Goal: Consume media (video, audio): Consume media (video, audio)

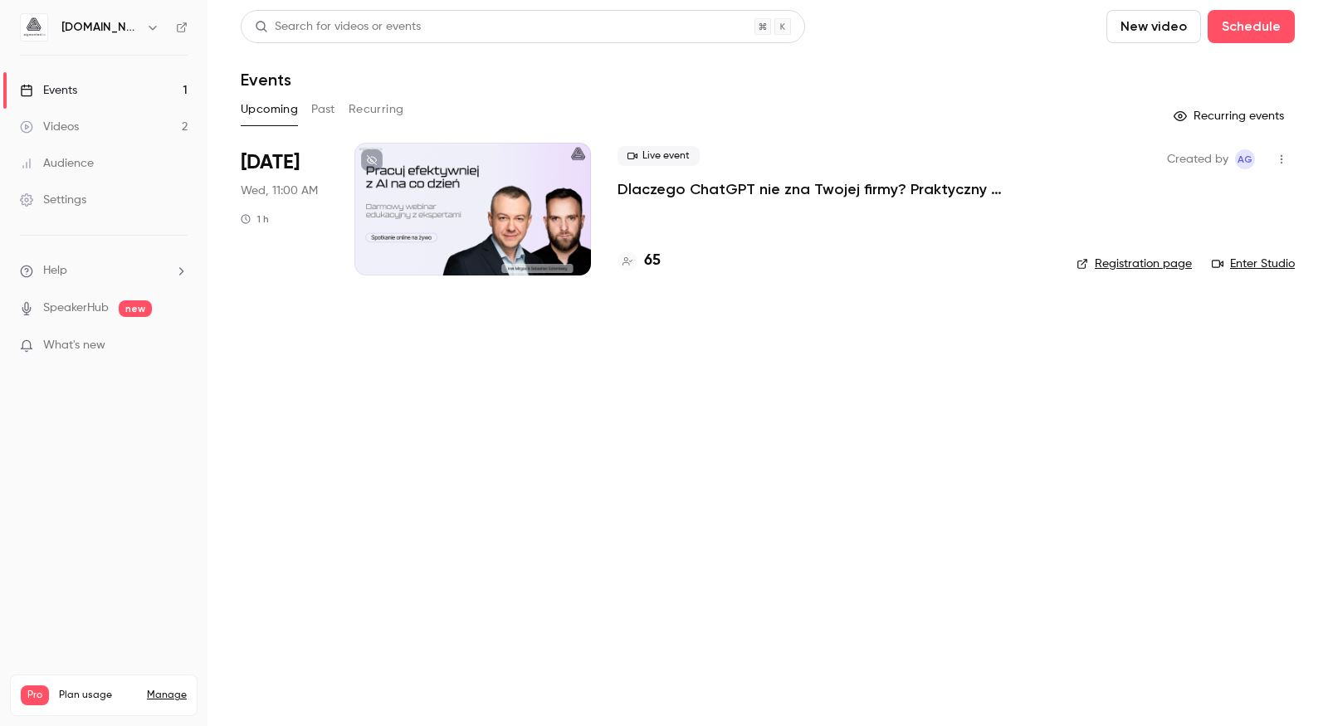
click at [99, 135] on link "Videos 2" at bounding box center [103, 127] width 207 height 37
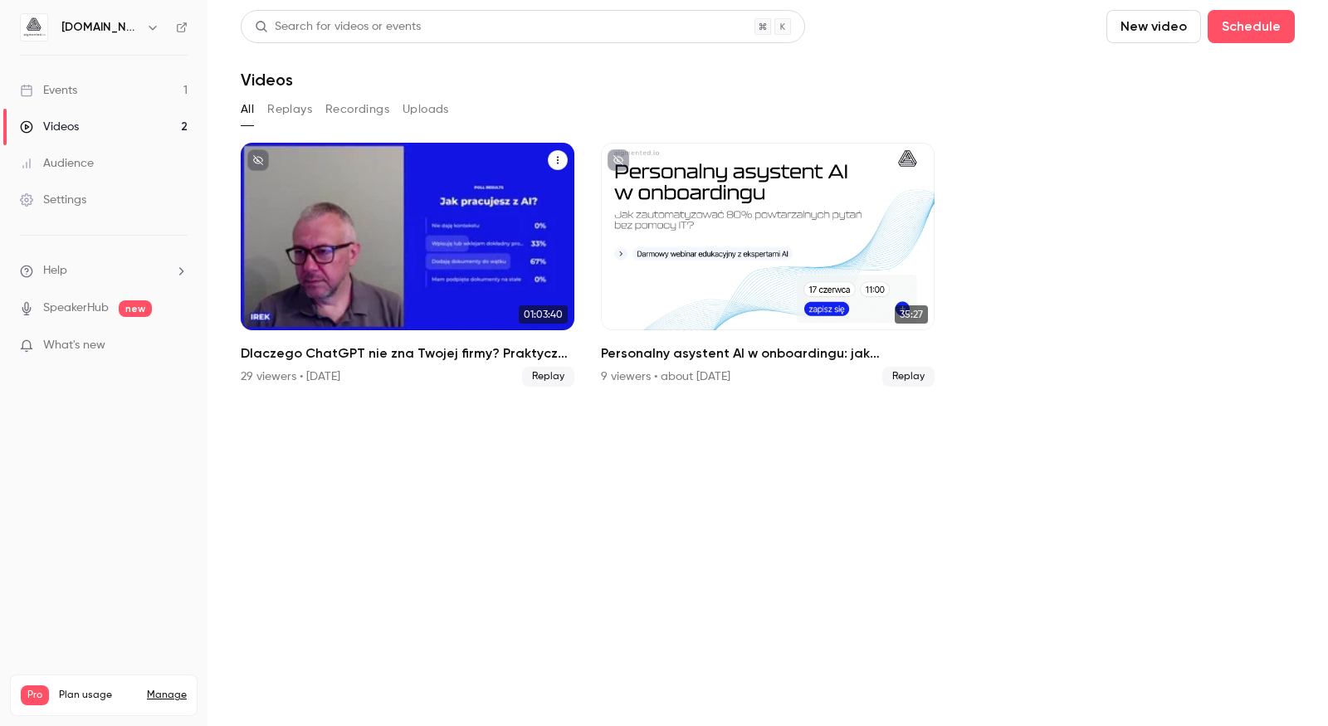
click at [392, 308] on div "Dlaczego ChatGPT nie zna Twojej firmy? Praktyczny przewodnik przygotowania wied…" at bounding box center [408, 237] width 334 height 188
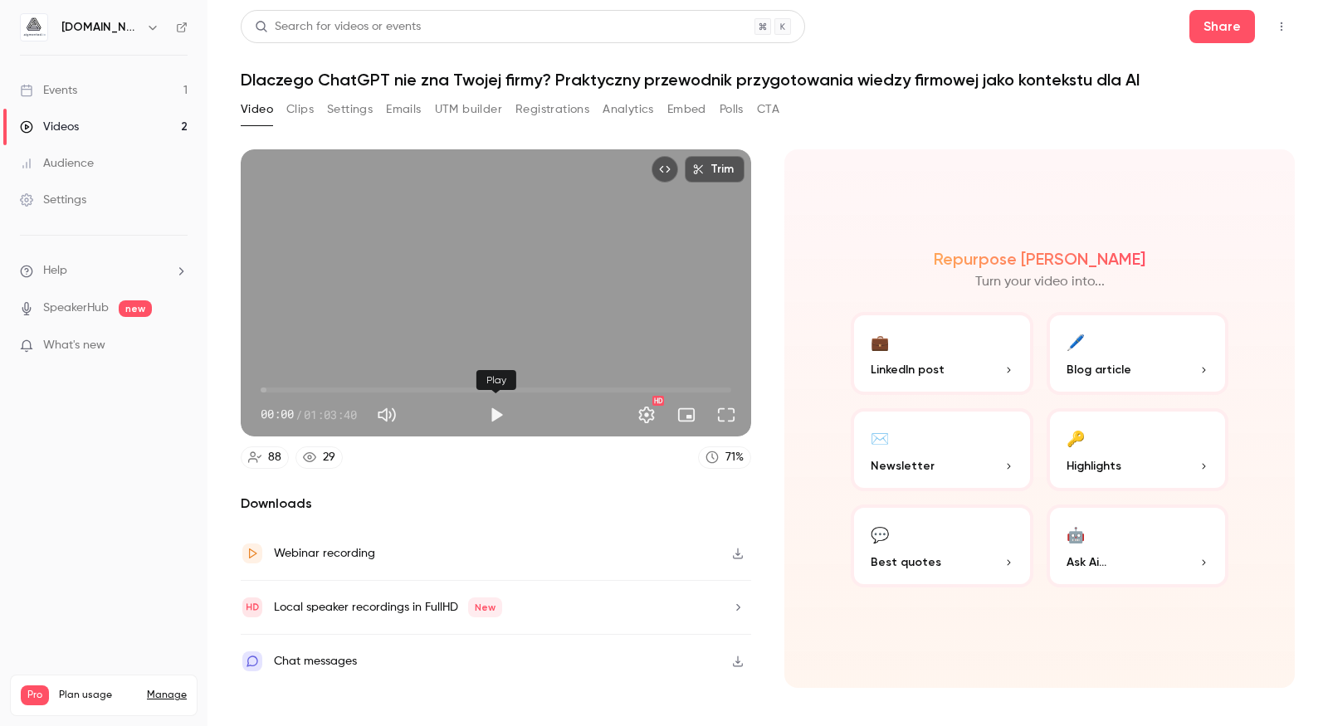
click at [502, 413] on button "Play" at bounding box center [496, 414] width 33 height 33
click at [731, 407] on button "Full screen" at bounding box center [725, 414] width 33 height 33
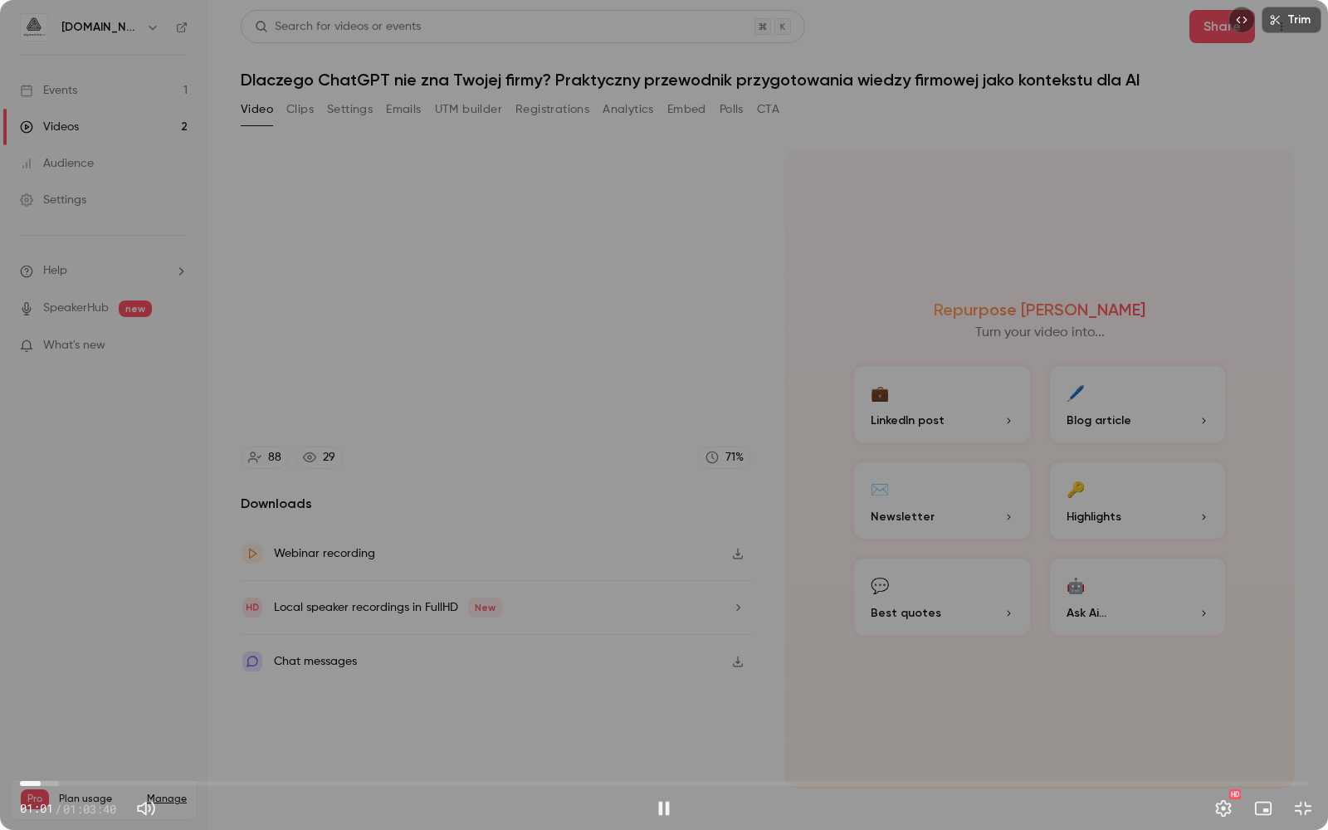
click at [41, 725] on span "01:01" at bounding box center [664, 783] width 1288 height 27
click at [1229, 725] on button "Settings" at bounding box center [1222, 808] width 33 height 33
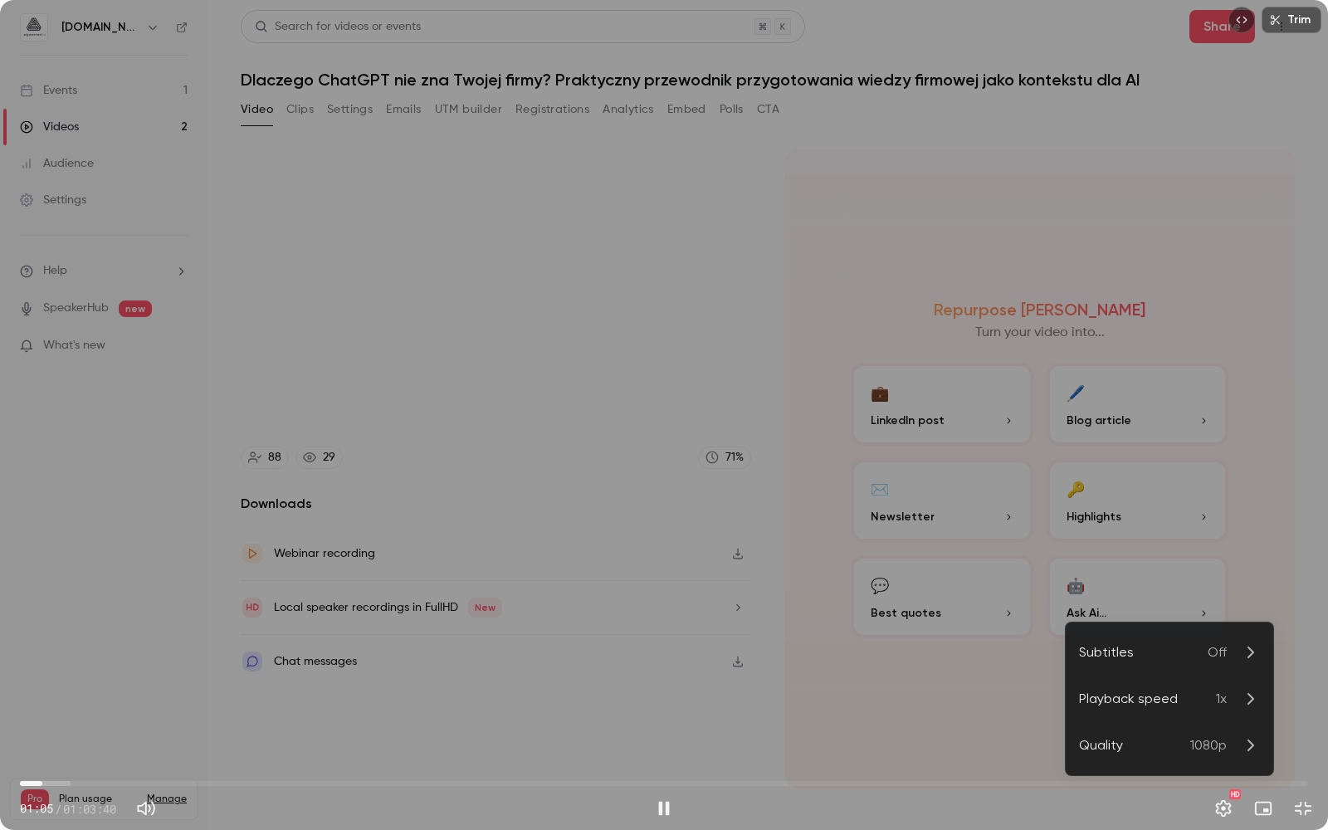
click at [1191, 713] on li "Playback speed 1x" at bounding box center [1168, 698] width 207 height 46
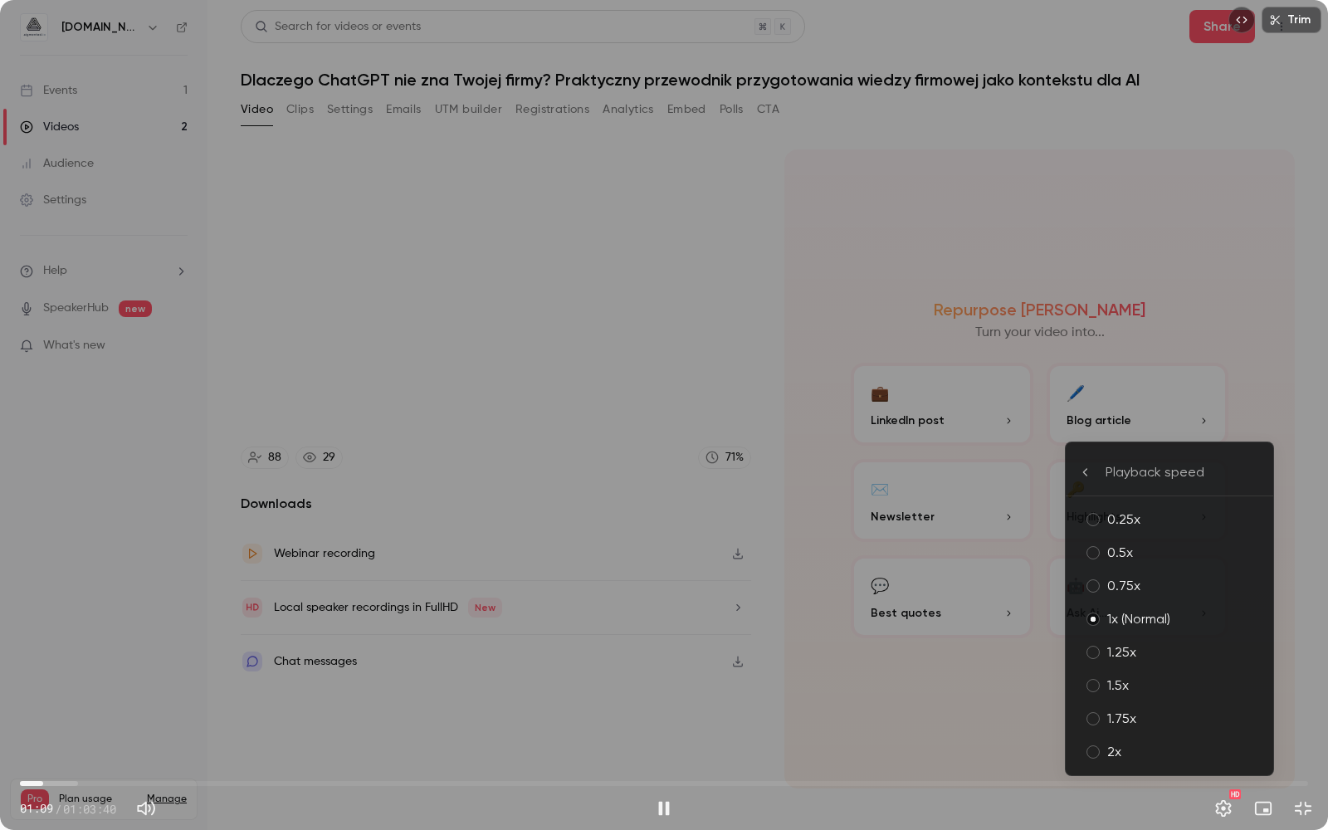
click at [1151, 725] on div "2x" at bounding box center [1183, 752] width 153 height 20
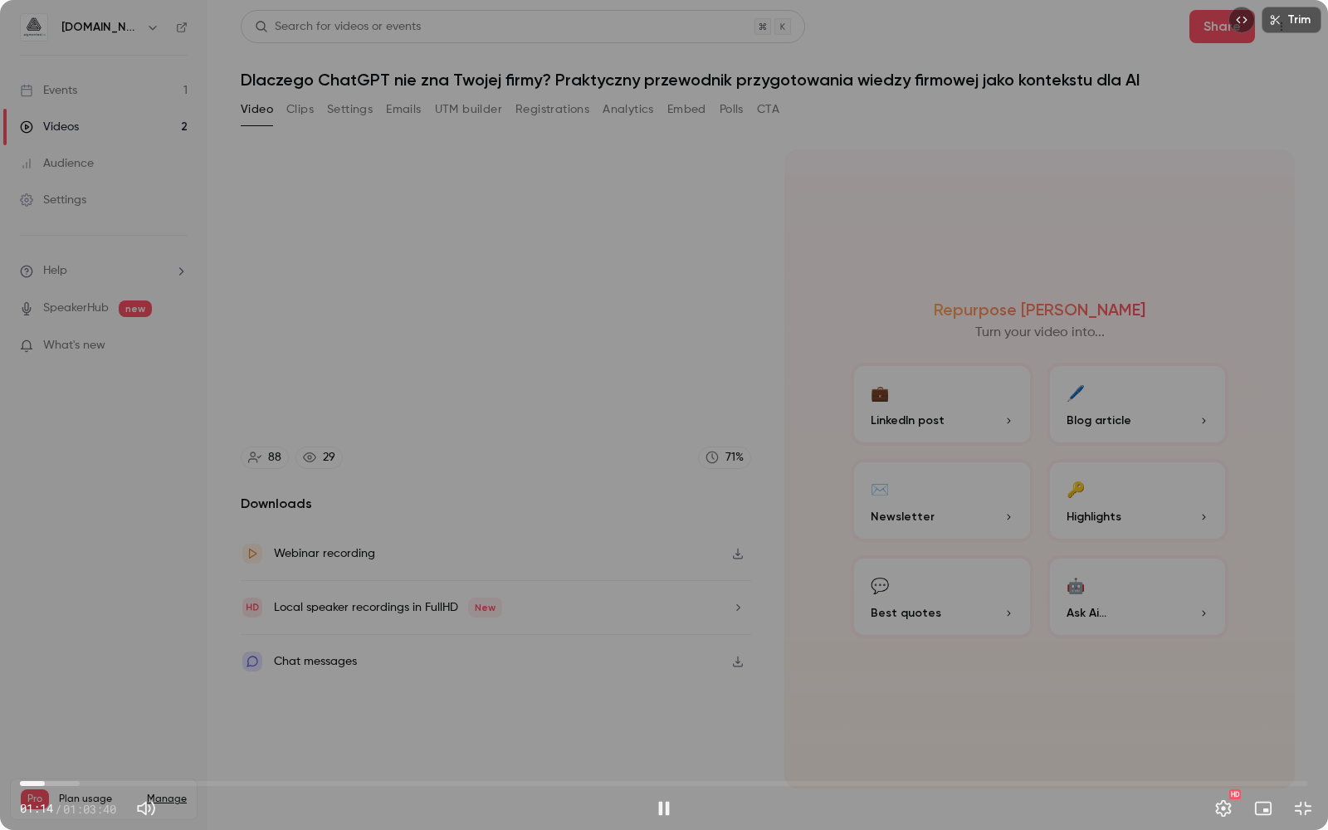
click at [68, 725] on span "01:14" at bounding box center [664, 783] width 1288 height 27
click at [95, 725] on span "02:24" at bounding box center [664, 783] width 1288 height 27
click at [114, 725] on span "04:38" at bounding box center [664, 783] width 1288 height 27
click at [146, 725] on span "04:38" at bounding box center [664, 783] width 1288 height 27
click at [1228, 725] on button "Settings" at bounding box center [1222, 808] width 33 height 33
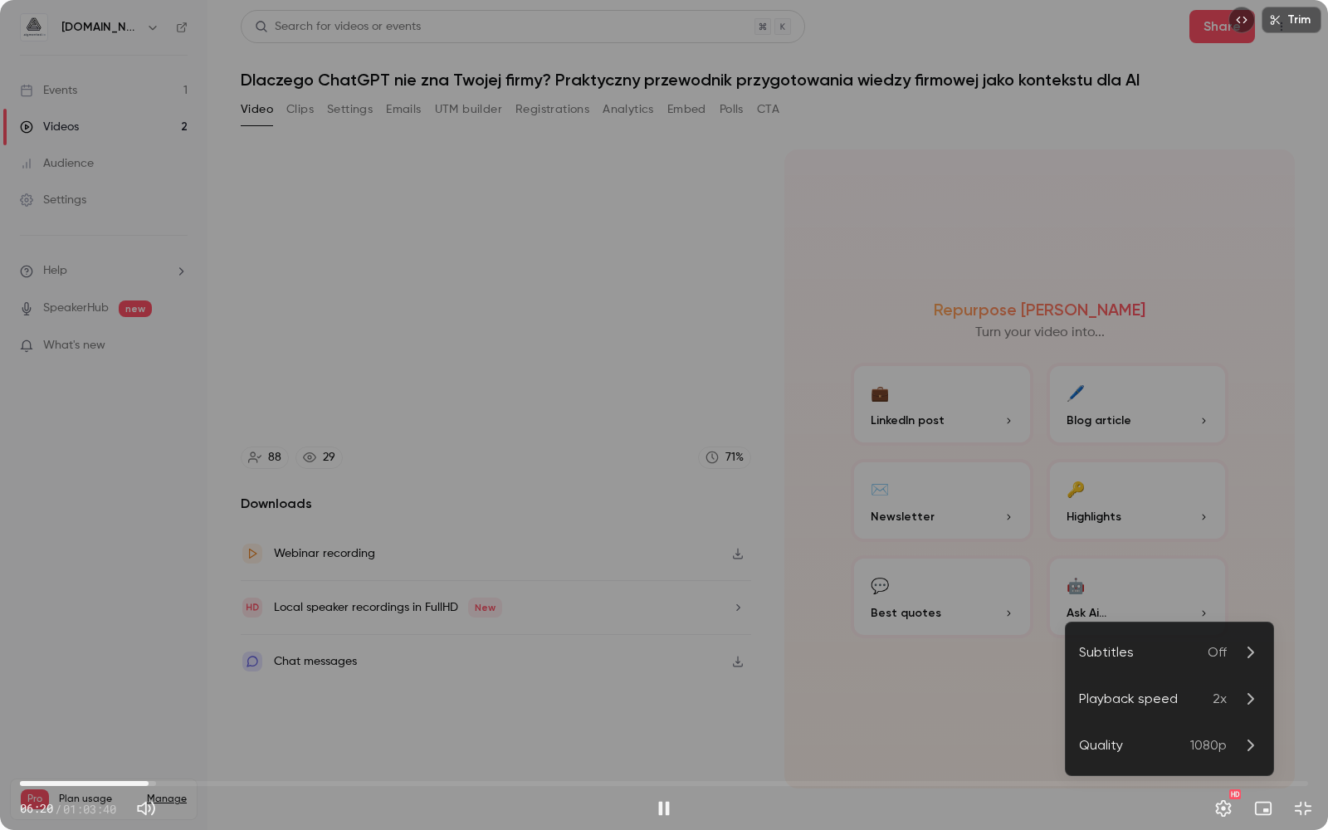
click at [1198, 710] on li "Playback speed 2x" at bounding box center [1168, 698] width 207 height 46
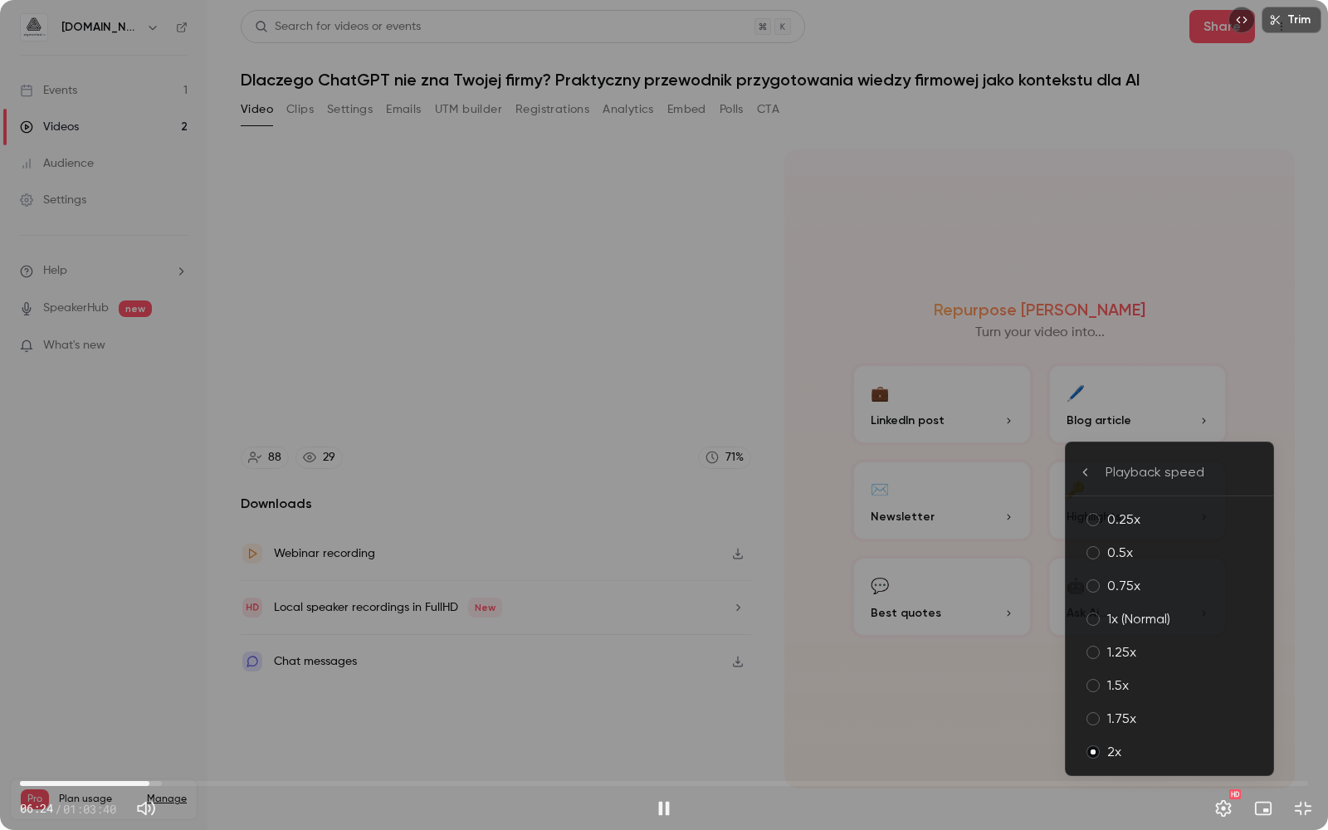
click at [1125, 617] on div "1x (Normal)" at bounding box center [1183, 619] width 153 height 20
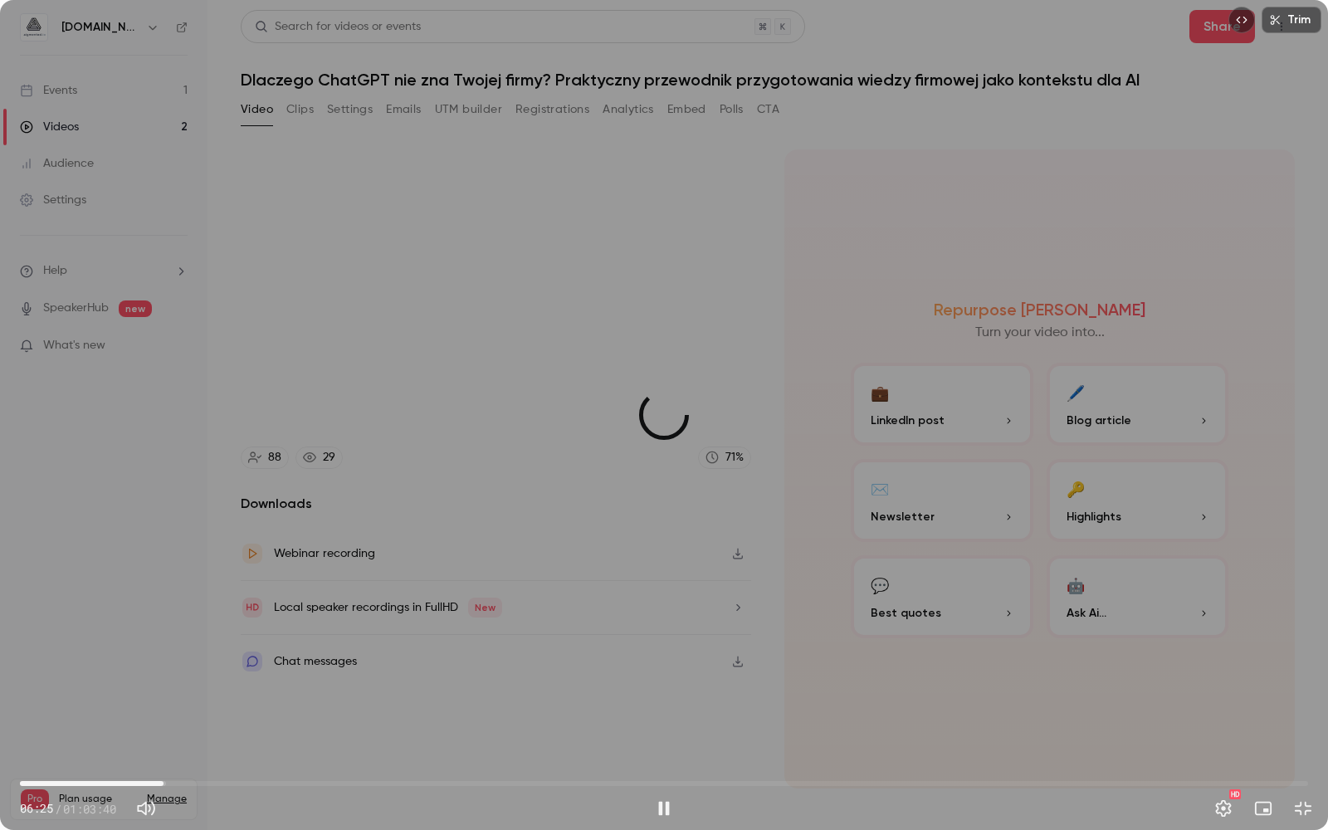
click at [163, 725] on span "07:05" at bounding box center [664, 783] width 1288 height 27
click at [187, 725] on span "07:06" at bounding box center [664, 783] width 1288 height 27
click at [164, 725] on span "08:16" at bounding box center [664, 783] width 1288 height 27
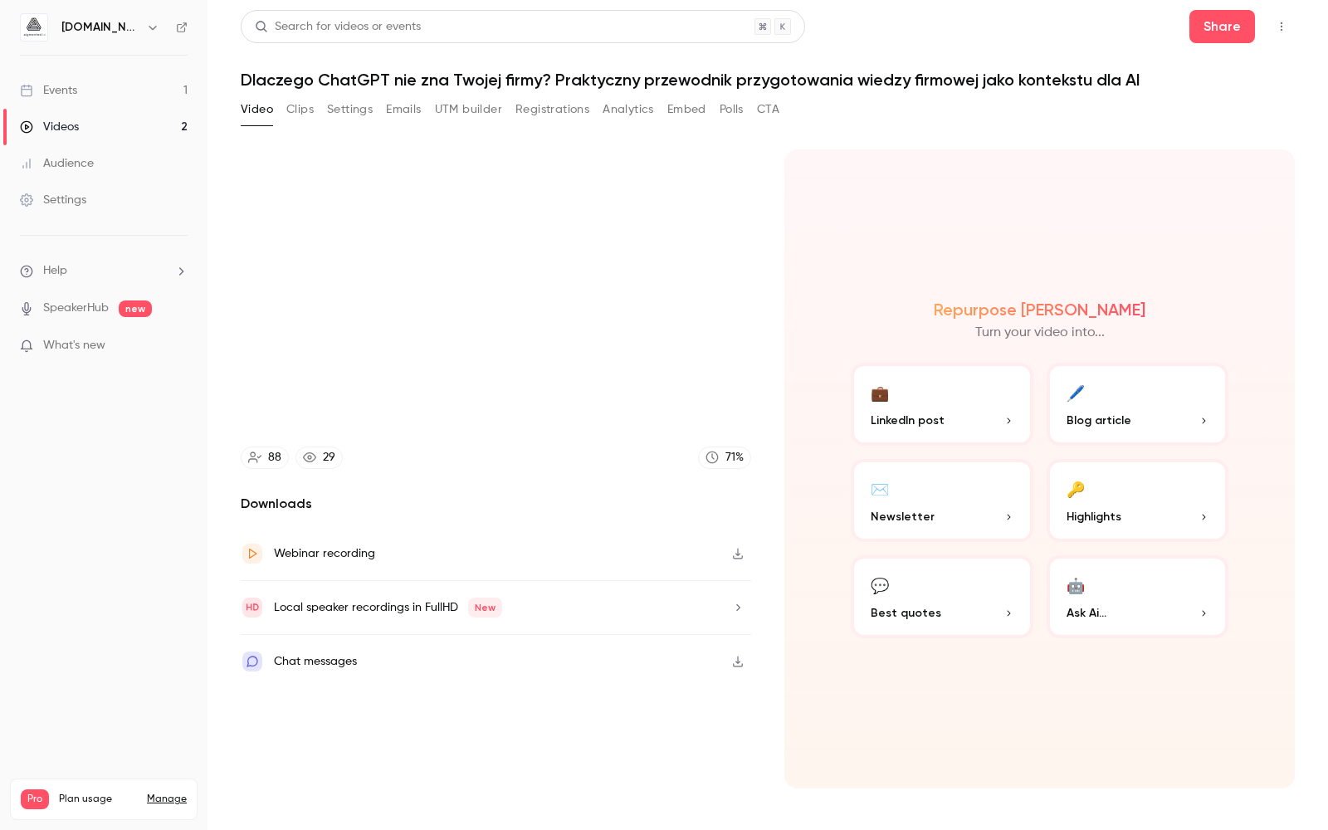
click at [173, 725] on video at bounding box center [664, 415] width 1328 height 830
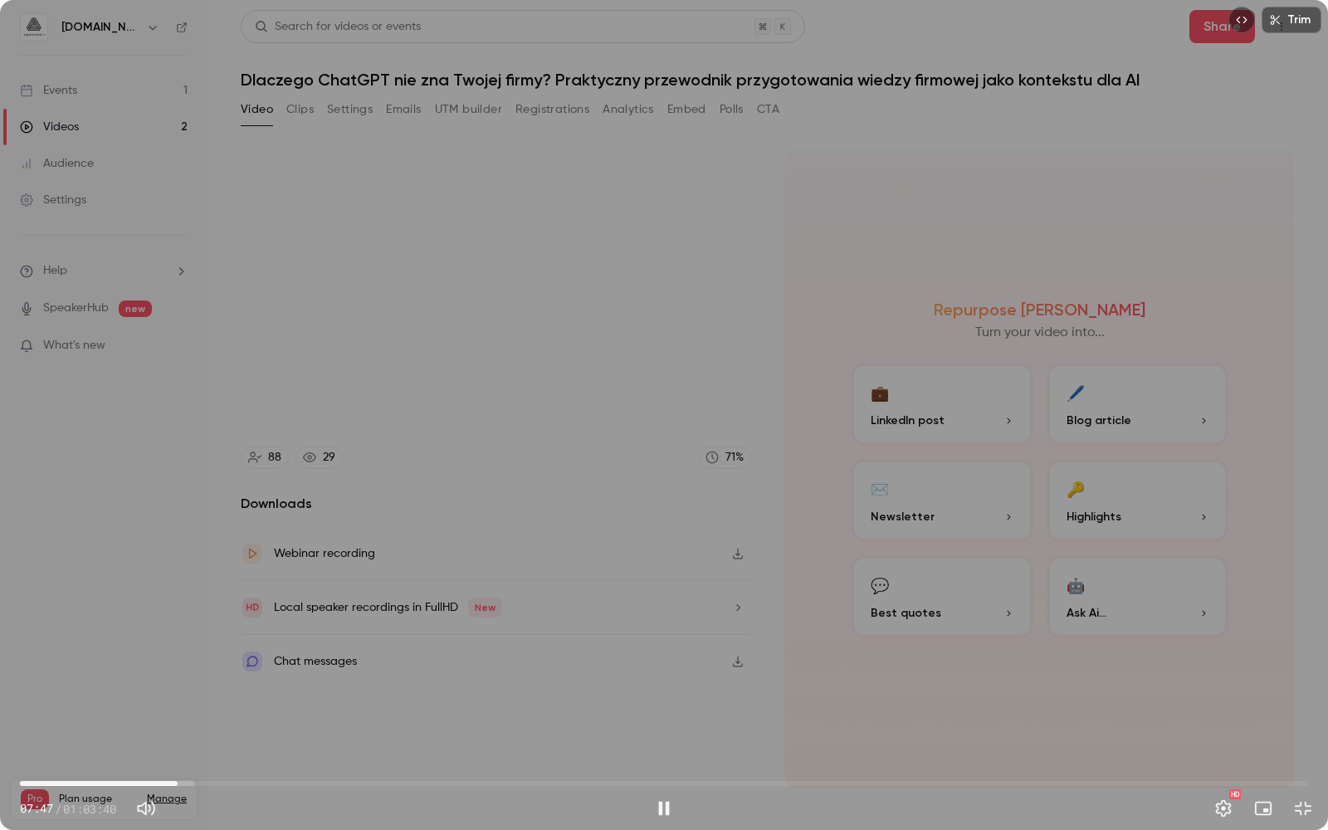
click at [178, 725] on span "07:47" at bounding box center [664, 783] width 1288 height 27
click at [189, 725] on span "07:48" at bounding box center [664, 783] width 1288 height 27
click at [199, 725] on span "08:22" at bounding box center [664, 783] width 1288 height 27
click at [218, 725] on span "08:52" at bounding box center [664, 783] width 1288 height 27
click at [236, 725] on span "09:48" at bounding box center [664, 783] width 1288 height 27
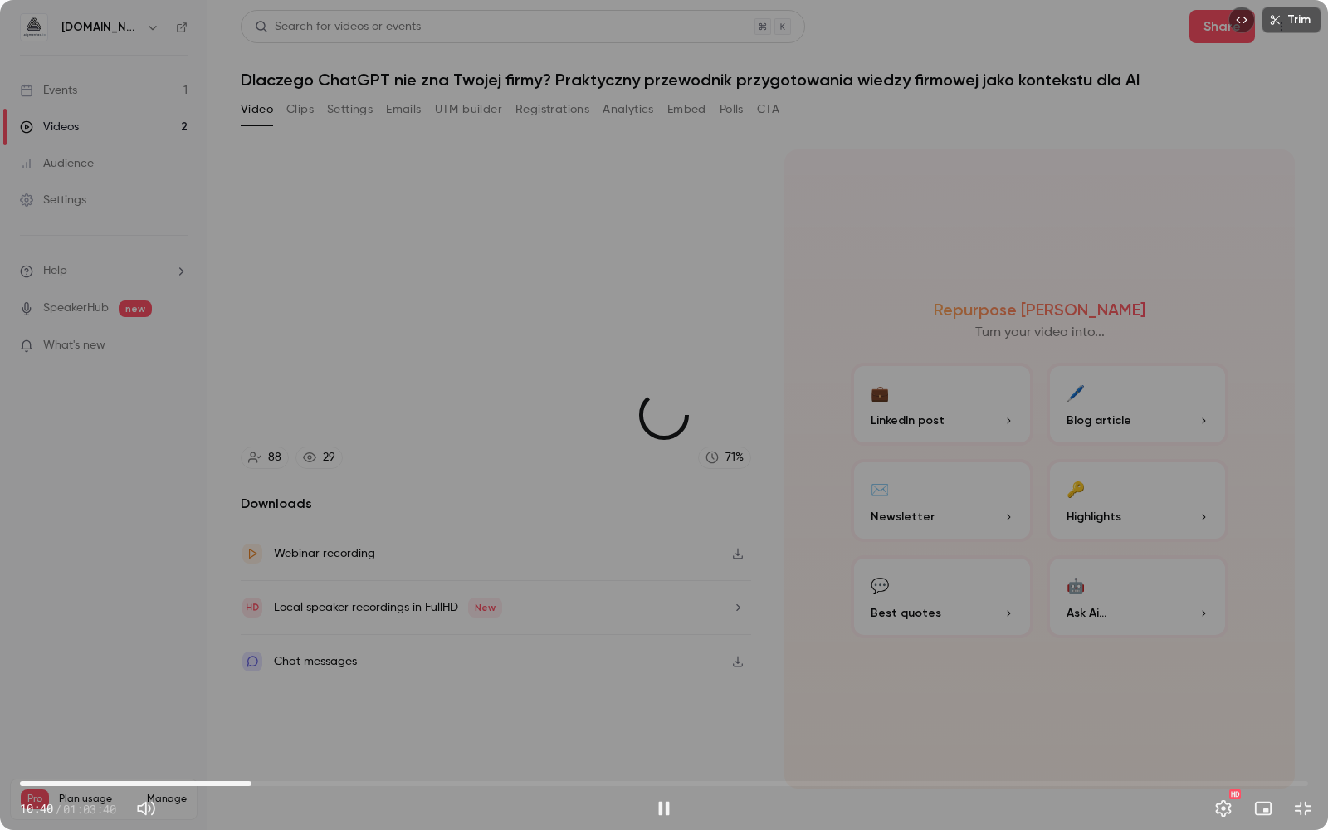
click at [251, 725] on span "11:26" at bounding box center [664, 783] width 1288 height 27
click at [281, 725] on span "11:27" at bounding box center [664, 783] width 1288 height 27
click at [304, 725] on span "12:55" at bounding box center [664, 783] width 1288 height 27
click at [325, 725] on span "14:02" at bounding box center [664, 783] width 1288 height 27
click at [340, 725] on span "15:50" at bounding box center [664, 783] width 1288 height 27
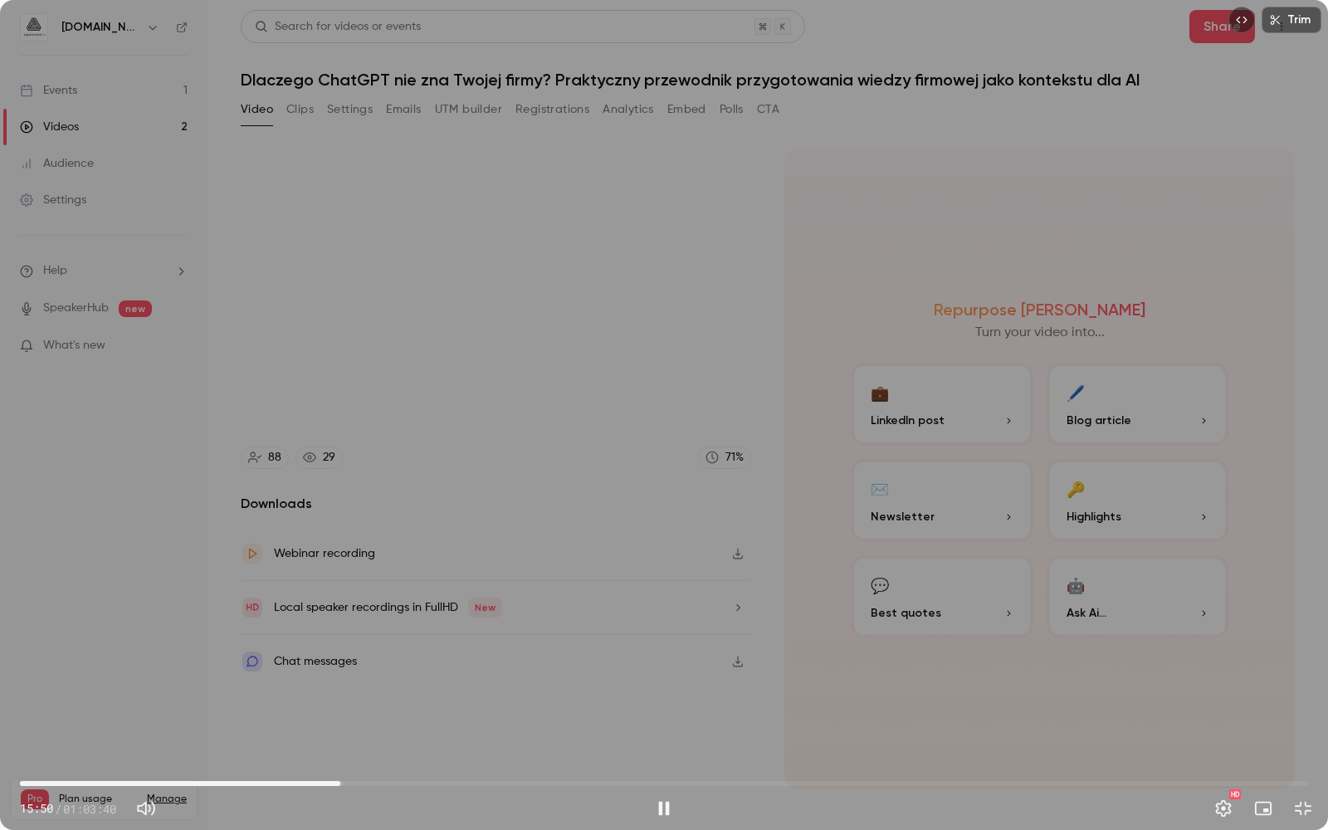
click at [357, 725] on span "15:50" at bounding box center [664, 783] width 1288 height 27
click at [344, 725] on span "16:02" at bounding box center [664, 783] width 1288 height 27
click at [326, 725] on span "16:03" at bounding box center [664, 783] width 1288 height 27
click at [313, 725] on span "15:12" at bounding box center [664, 783] width 1288 height 27
click at [318, 725] on span "14:37" at bounding box center [315, 783] width 5 height 5
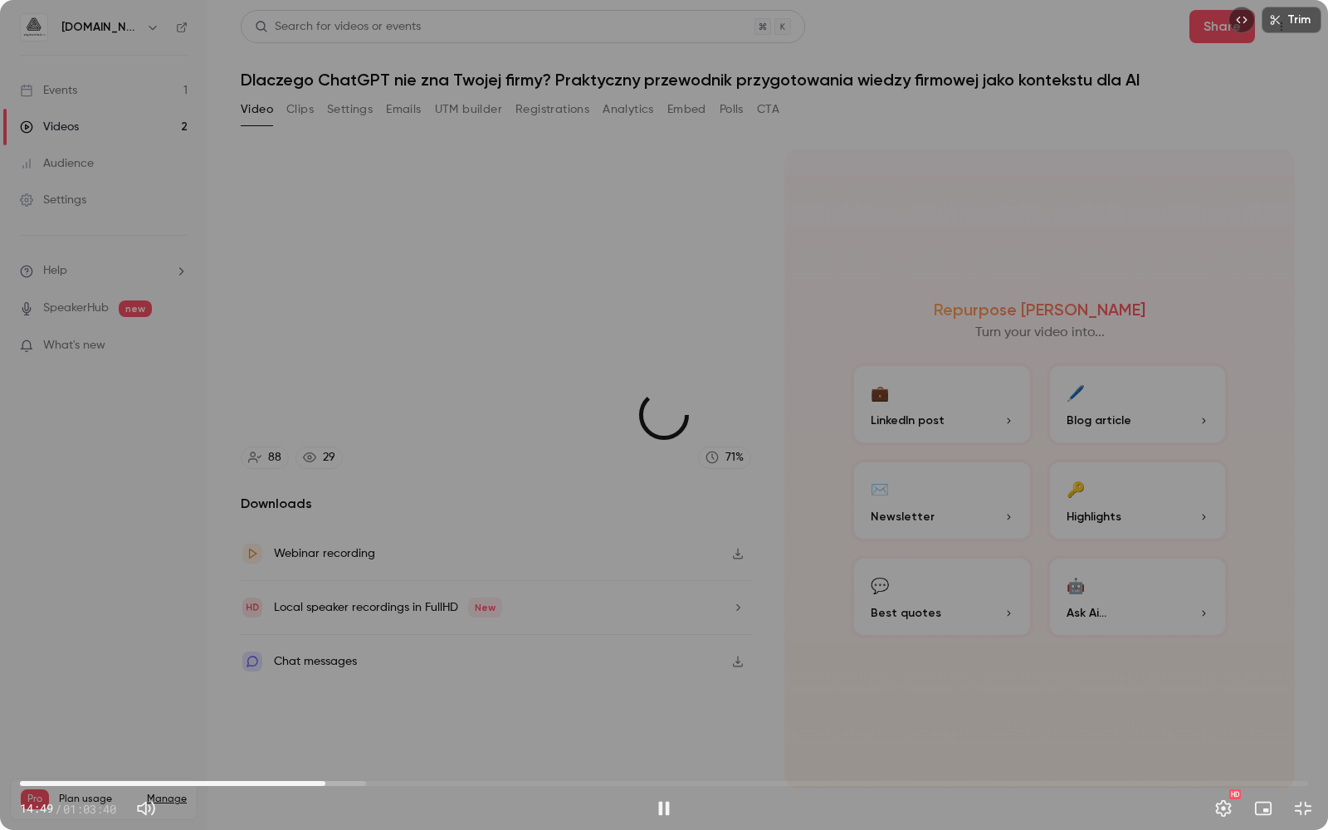
click at [325, 725] on span "15:05" at bounding box center [325, 783] width 5 height 5
click at [328, 725] on span "15:06" at bounding box center [325, 783] width 5 height 5
click at [337, 725] on span "15:40" at bounding box center [336, 783] width 5 height 5
click at [355, 725] on span "16:01" at bounding box center [664, 783] width 1288 height 27
click at [367, 725] on span "17:06" at bounding box center [664, 783] width 1288 height 27
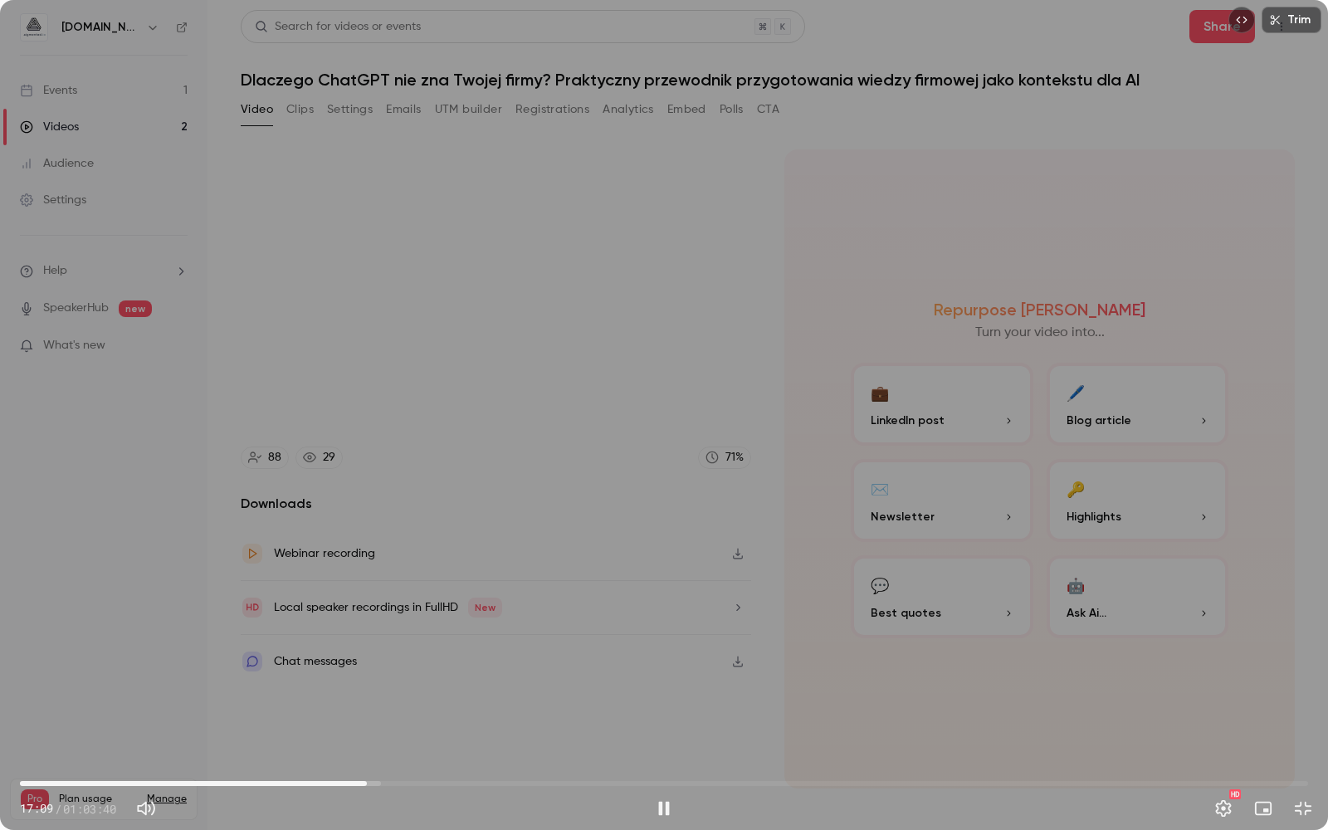
click at [382, 725] on span "17:09" at bounding box center [664, 783] width 1288 height 27
click at [370, 725] on span "17:55" at bounding box center [664, 783] width 1288 height 27
click at [402, 725] on span "18:11" at bounding box center [664, 783] width 1288 height 27
click at [414, 725] on span "18:53" at bounding box center [664, 783] width 1288 height 27
click at [425, 725] on span "20:01" at bounding box center [664, 783] width 1288 height 27
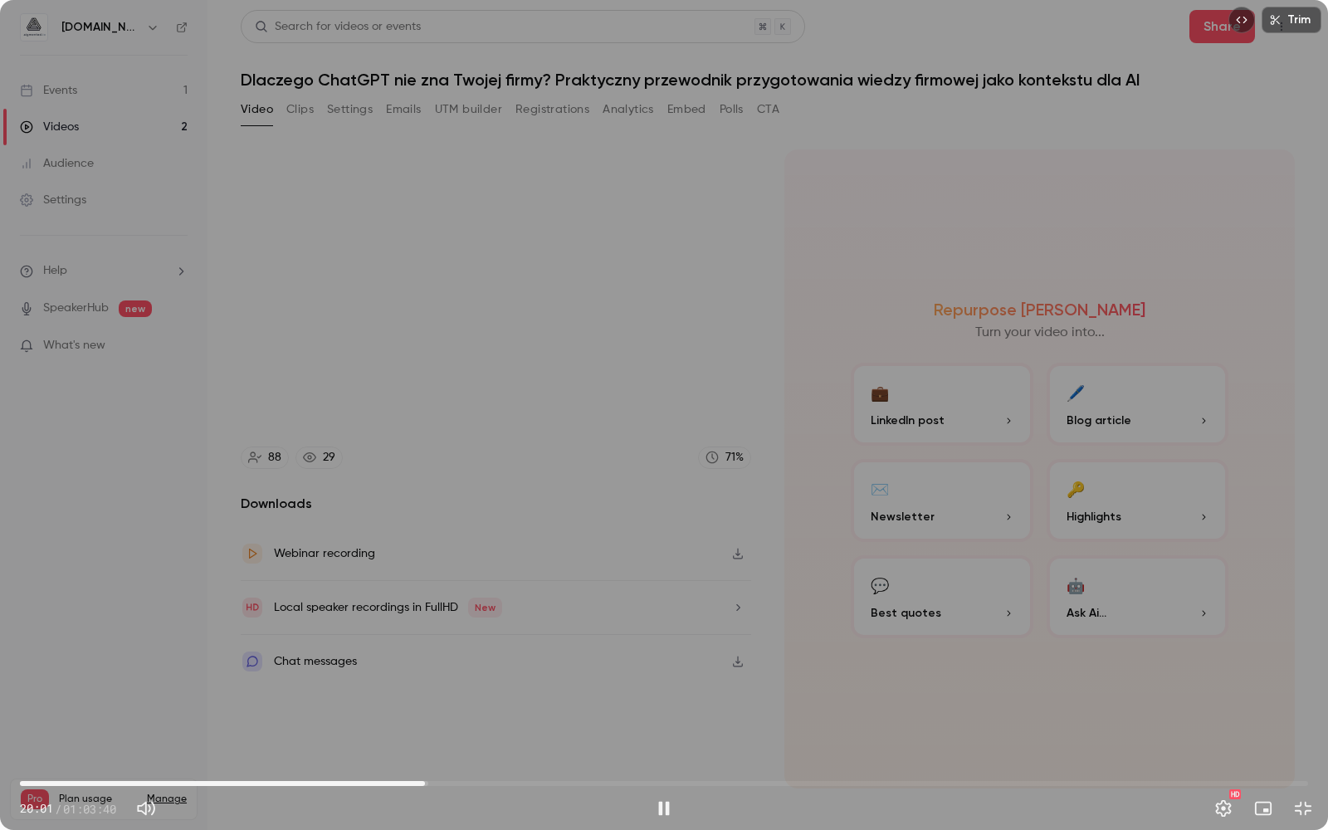
click at [434, 725] on span "20:01" at bounding box center [664, 783] width 1288 height 27
click at [428, 725] on span "20:11" at bounding box center [428, 783] width 5 height 5
click at [438, 725] on span "20:32" at bounding box center [435, 783] width 5 height 5
click at [451, 725] on span "20:46" at bounding box center [664, 783] width 1288 height 27
click at [456, 725] on span "21:25" at bounding box center [453, 783] width 5 height 5
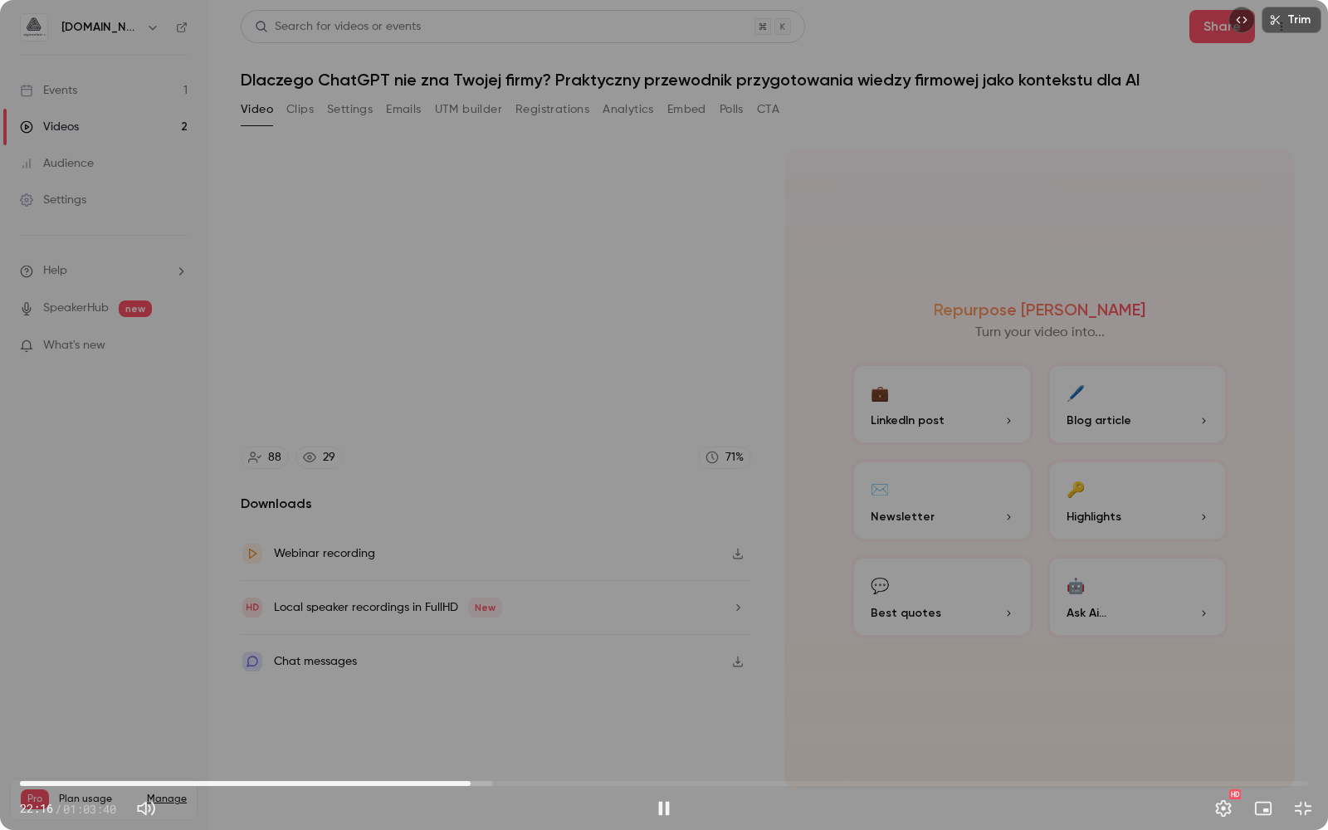
click at [470, 725] on span "22:16" at bounding box center [664, 783] width 1288 height 27
click at [485, 725] on span "22:23" at bounding box center [664, 783] width 1288 height 27
click at [503, 725] on span "23:52" at bounding box center [664, 783] width 1288 height 27
click at [502, 725] on span "23:57" at bounding box center [504, 783] width 5 height 5
click at [503, 725] on span "23:44" at bounding box center [500, 783] width 5 height 5
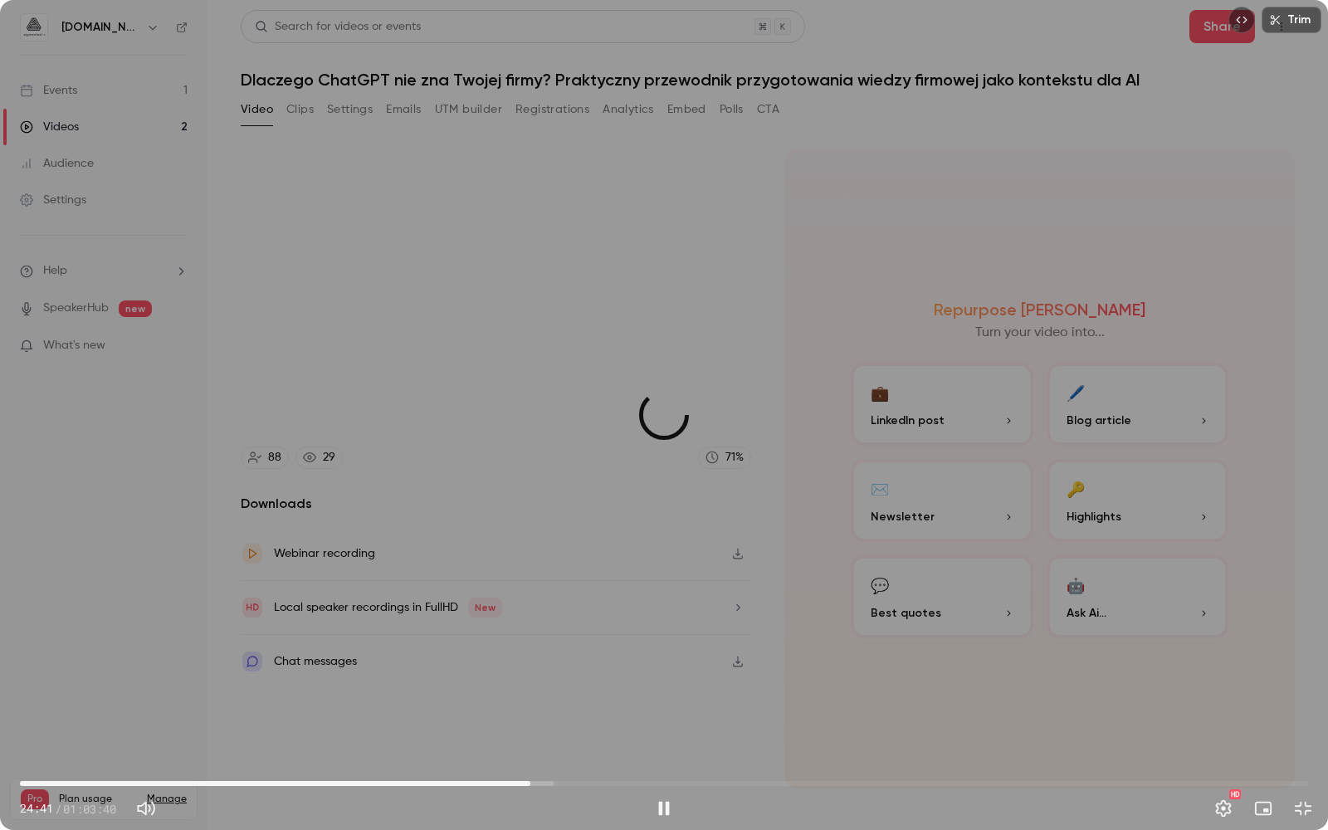
click at [530, 725] on span "25:13" at bounding box center [664, 783] width 1288 height 27
click at [579, 725] on span "27:39" at bounding box center [579, 783] width 5 height 5
click at [586, 725] on span "27:58" at bounding box center [585, 783] width 5 height 5
click at [595, 725] on span "28:26" at bounding box center [664, 783] width 1288 height 27
click at [606, 725] on span "28:32" at bounding box center [664, 783] width 1288 height 27
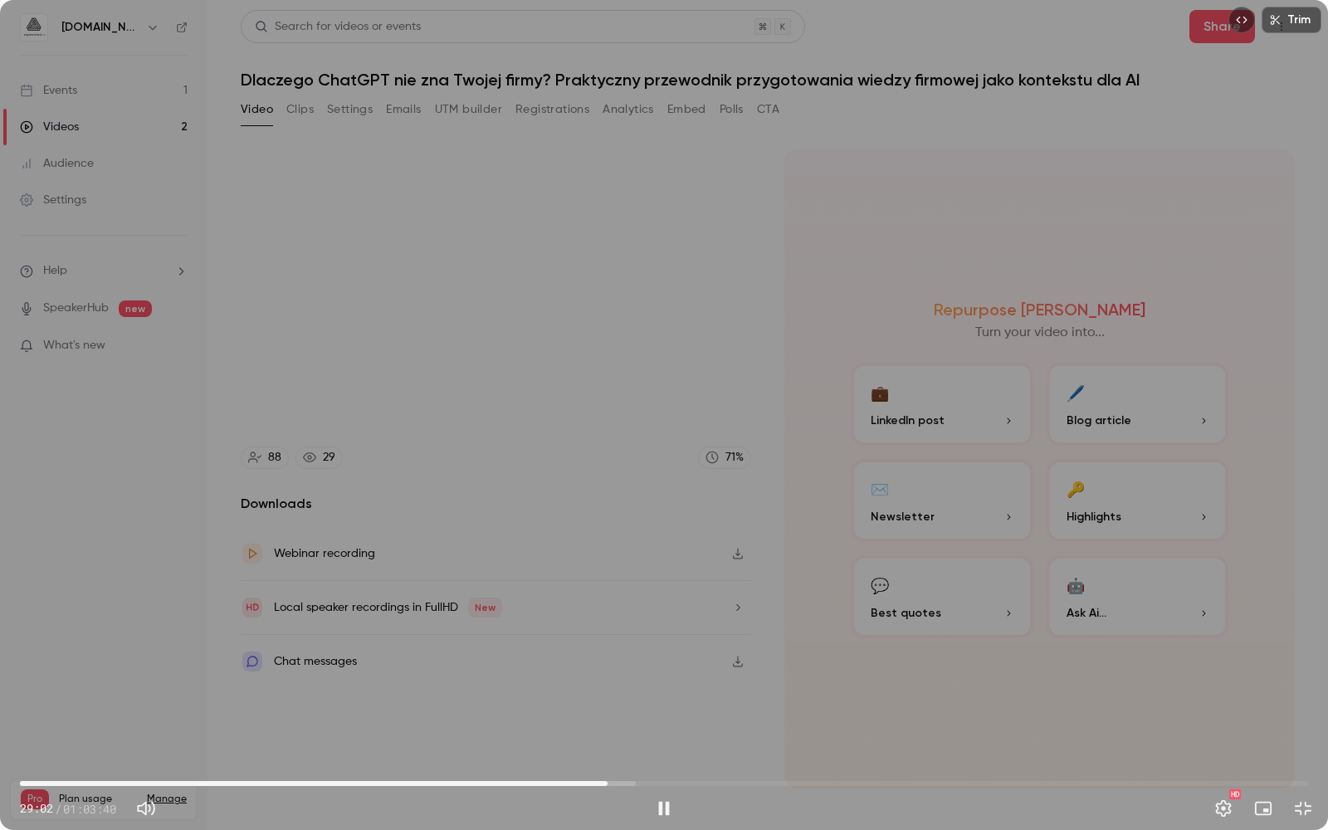
click at [616, 725] on span "29:02" at bounding box center [664, 783] width 1288 height 27
click at [614, 725] on span "29:30" at bounding box center [616, 783] width 5 height 5
click at [625, 725] on span "29:46" at bounding box center [622, 783] width 5 height 5
click at [646, 725] on span "30:56" at bounding box center [664, 783] width 1288 height 27
click at [671, 725] on span "32:12" at bounding box center [664, 783] width 1288 height 27
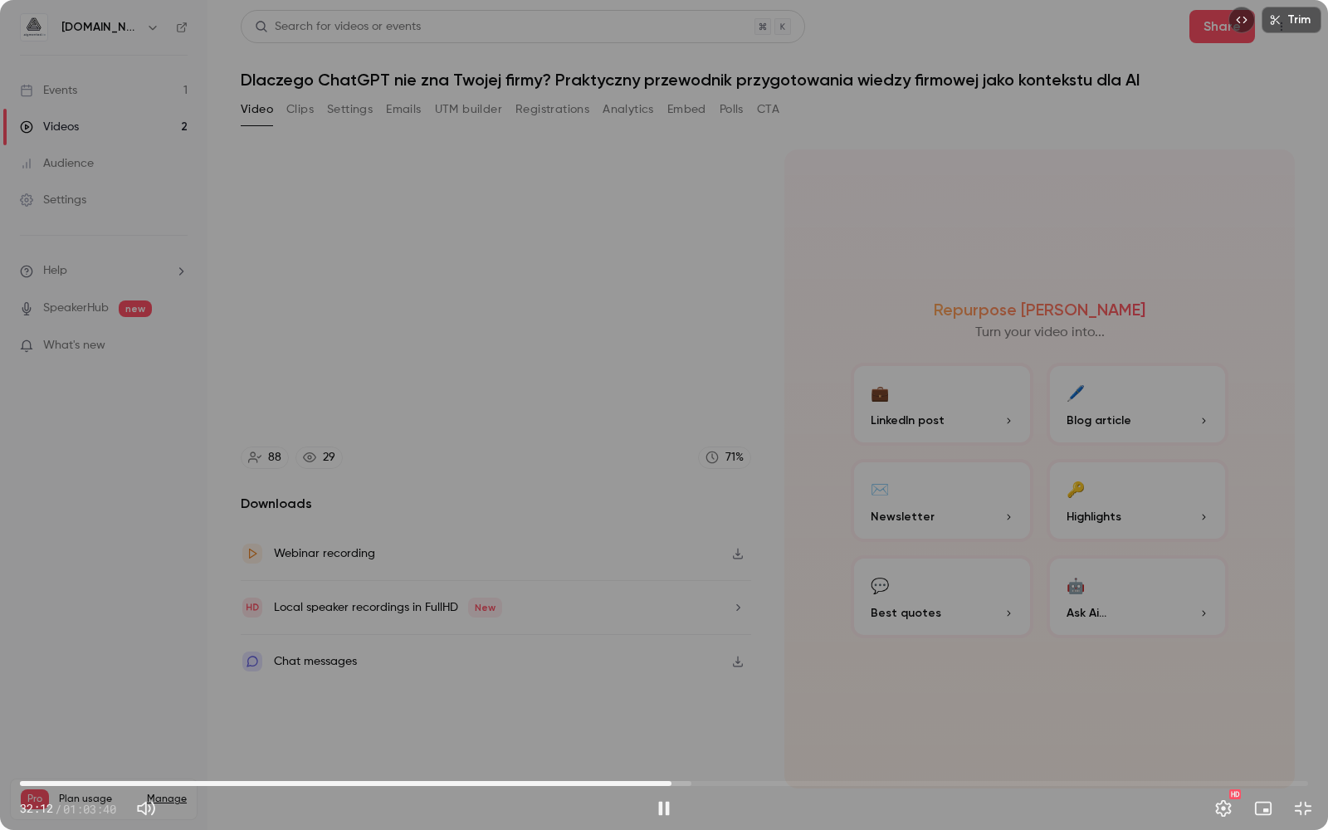
click at [685, 725] on span "32:12" at bounding box center [664, 783] width 1288 height 27
click at [703, 725] on span "33:09" at bounding box center [664, 783] width 1288 height 27
click at [714, 725] on span "33:47" at bounding box center [664, 783] width 1288 height 27
click at [725, 725] on span "34:20" at bounding box center [664, 783] width 1288 height 27
click at [738, 725] on span "35:29" at bounding box center [664, 783] width 1288 height 27
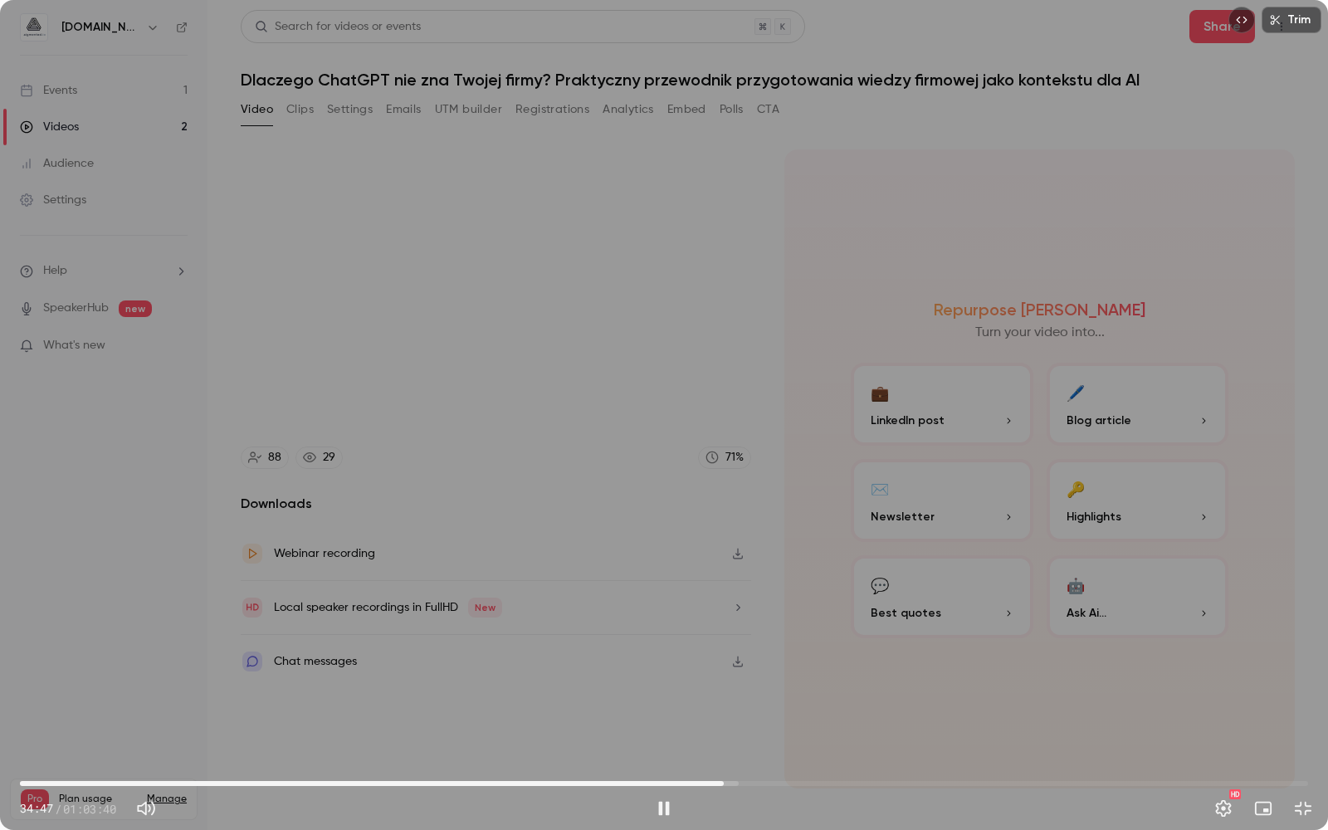
click at [724, 725] on span "34:47" at bounding box center [664, 783] width 1288 height 27
click at [715, 725] on span "34:22" at bounding box center [715, 783] width 5 height 5
click at [705, 725] on span "33:53" at bounding box center [664, 783] width 1288 height 27
click at [734, 725] on span "34:49" at bounding box center [664, 783] width 1288 height 27
click at [743, 725] on span "35:44" at bounding box center [664, 783] width 1288 height 27
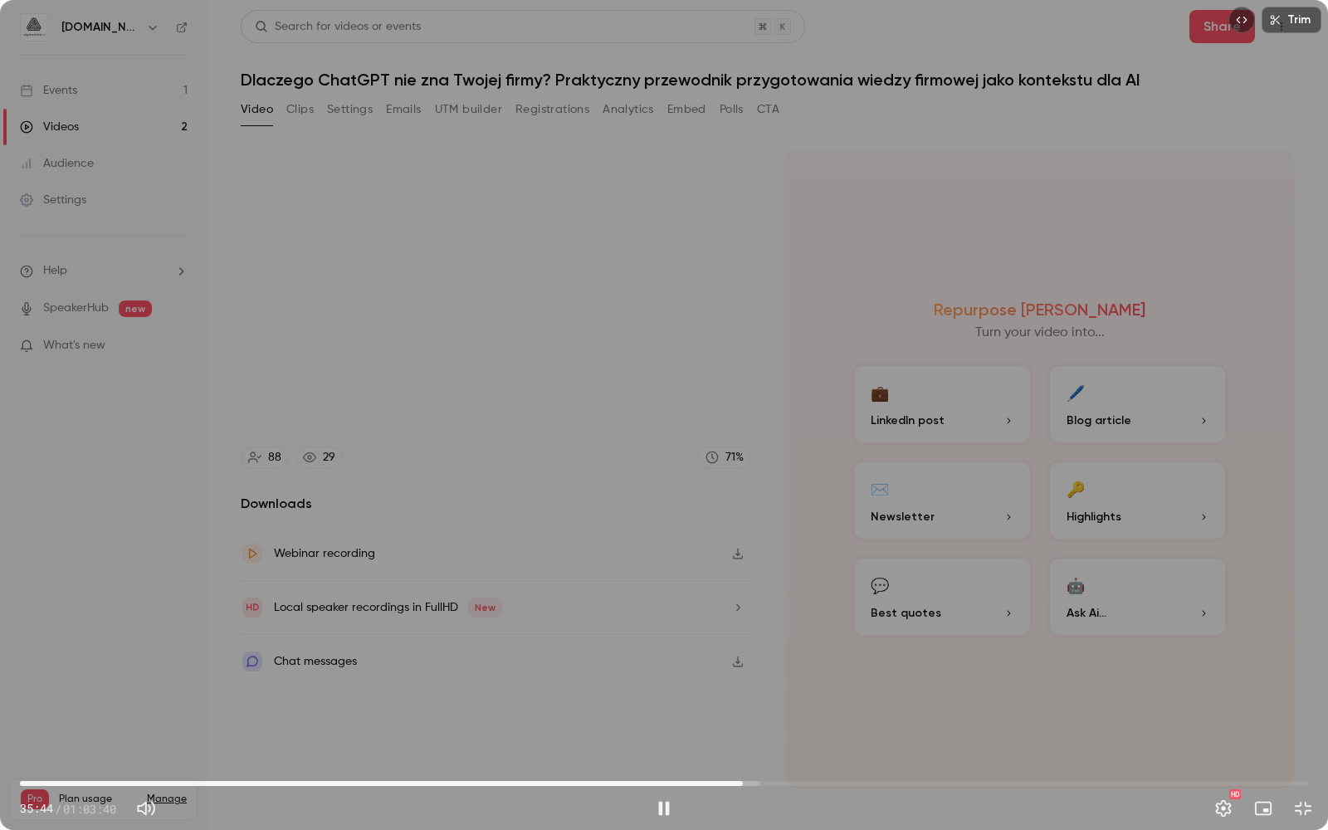
click at [752, 725] on span "35:44" at bounding box center [664, 783] width 1288 height 27
click at [760, 725] on span "36:35" at bounding box center [760, 783] width 5 height 5
click at [790, 725] on span "36:44" at bounding box center [664, 783] width 1288 height 27
click at [804, 725] on span "38:06" at bounding box center [664, 783] width 1288 height 27
click at [832, 725] on span "38:46" at bounding box center [664, 783] width 1288 height 27
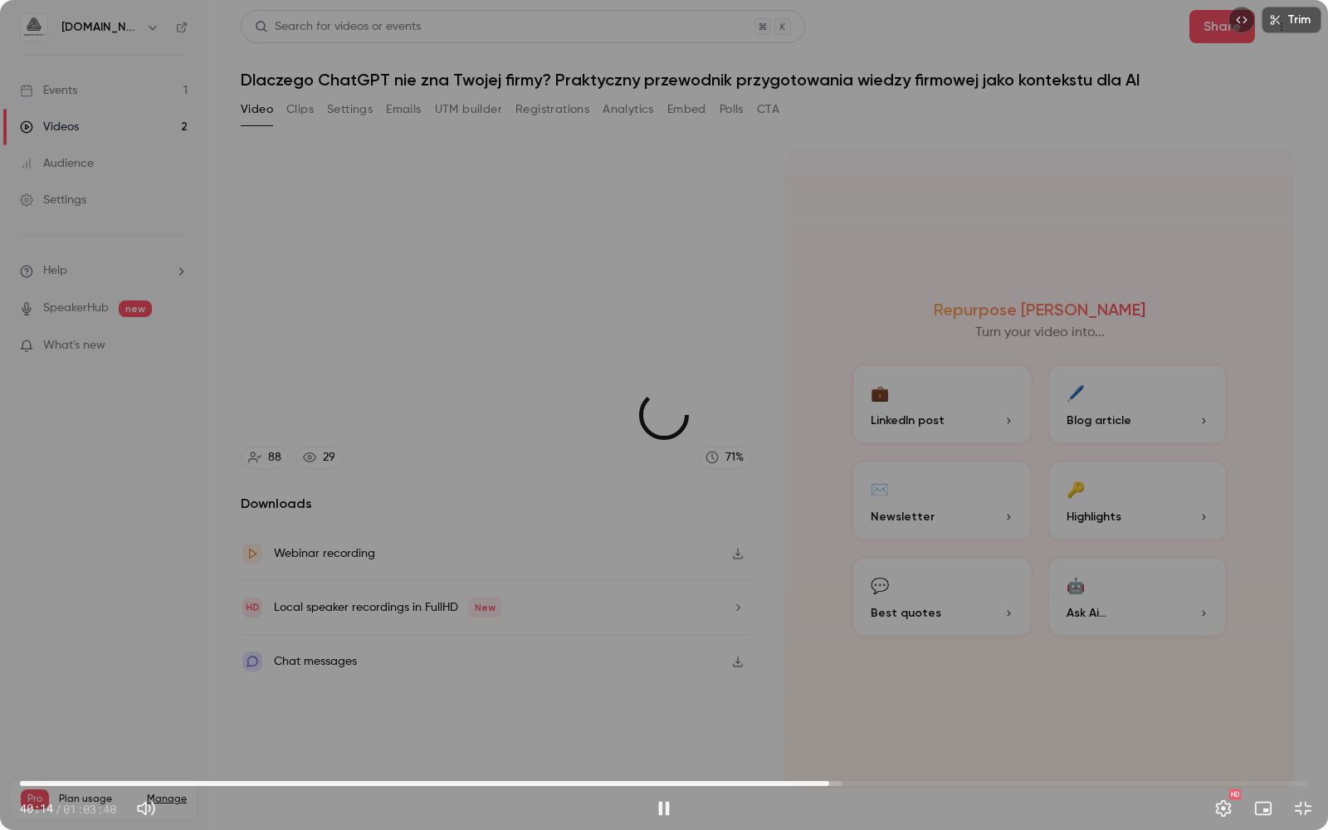
click at [829, 725] on span "40:00" at bounding box center [828, 783] width 5 height 5
click at [826, 725] on span "40:00" at bounding box center [828, 783] width 5 height 5
click at [831, 725] on span "39:33" at bounding box center [664, 783] width 1288 height 27
click at [817, 725] on span "39:25" at bounding box center [664, 783] width 1288 height 27
click at [848, 725] on span "39:25" at bounding box center [664, 783] width 1288 height 27
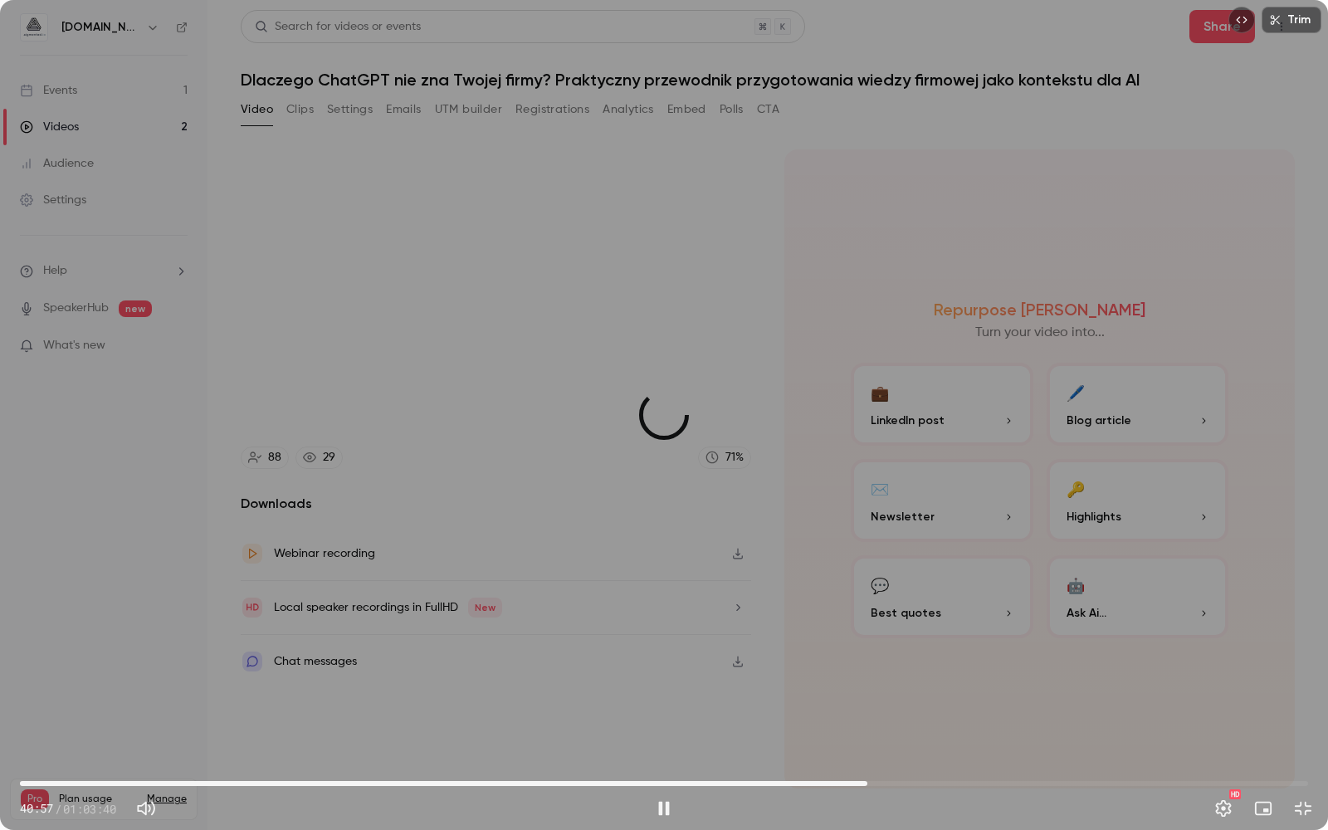
click at [867, 725] on span "41:53" at bounding box center [664, 783] width 1288 height 27
click at [894, 725] on span "41:53" at bounding box center [664, 783] width 1288 height 27
click at [915, 725] on span "43:12" at bounding box center [664, 783] width 1288 height 27
click at [929, 725] on span "44:58" at bounding box center [664, 783] width 1288 height 27
click at [952, 725] on span "44:58" at bounding box center [664, 783] width 1288 height 27
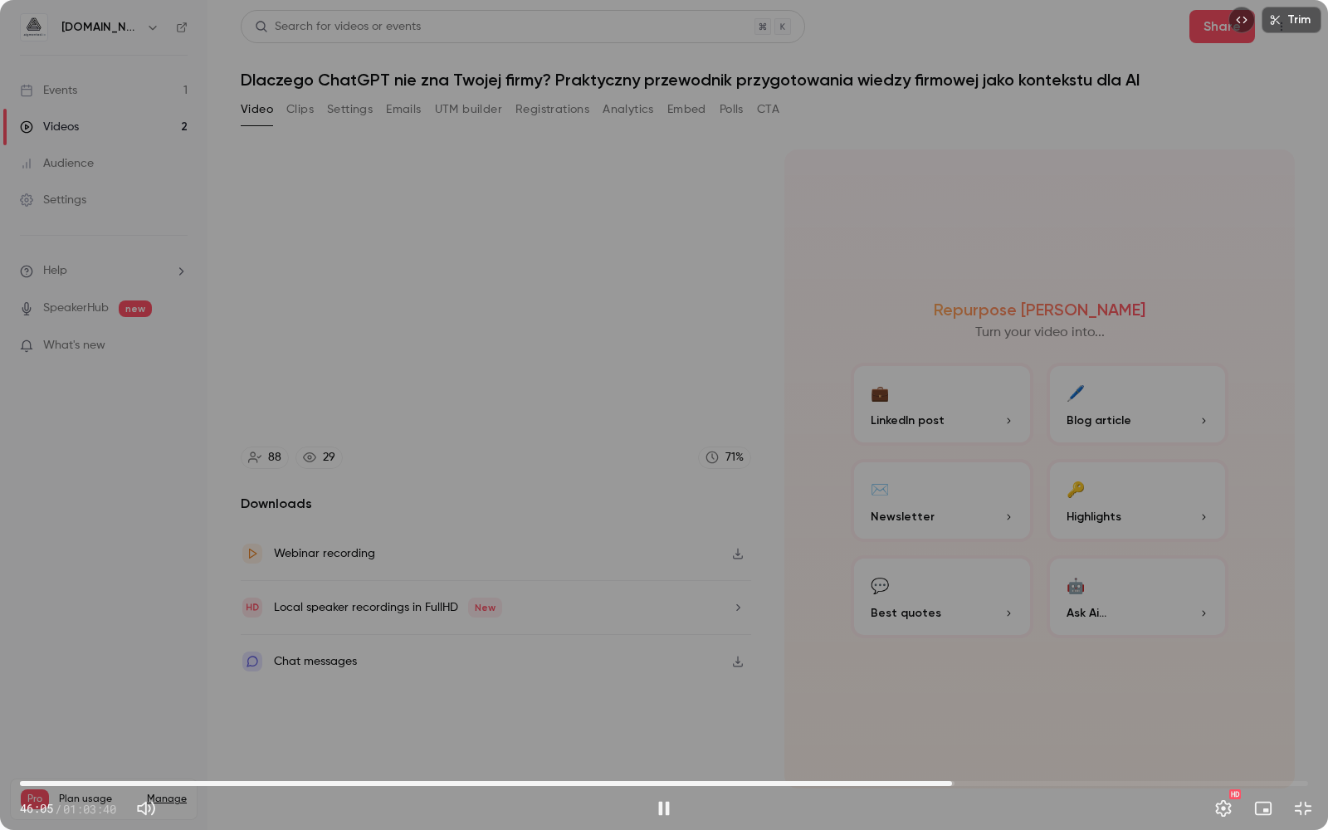
click at [975, 725] on span "46:05" at bounding box center [664, 783] width 1288 height 27
click at [991, 725] on span "47:14" at bounding box center [664, 783] width 1288 height 27
click at [1032, 725] on span "50:03" at bounding box center [664, 783] width 1288 height 27
click at [1096, 725] on span "53:12" at bounding box center [664, 783] width 1288 height 27
click at [1067, 725] on span "53:13" at bounding box center [664, 783] width 1288 height 27
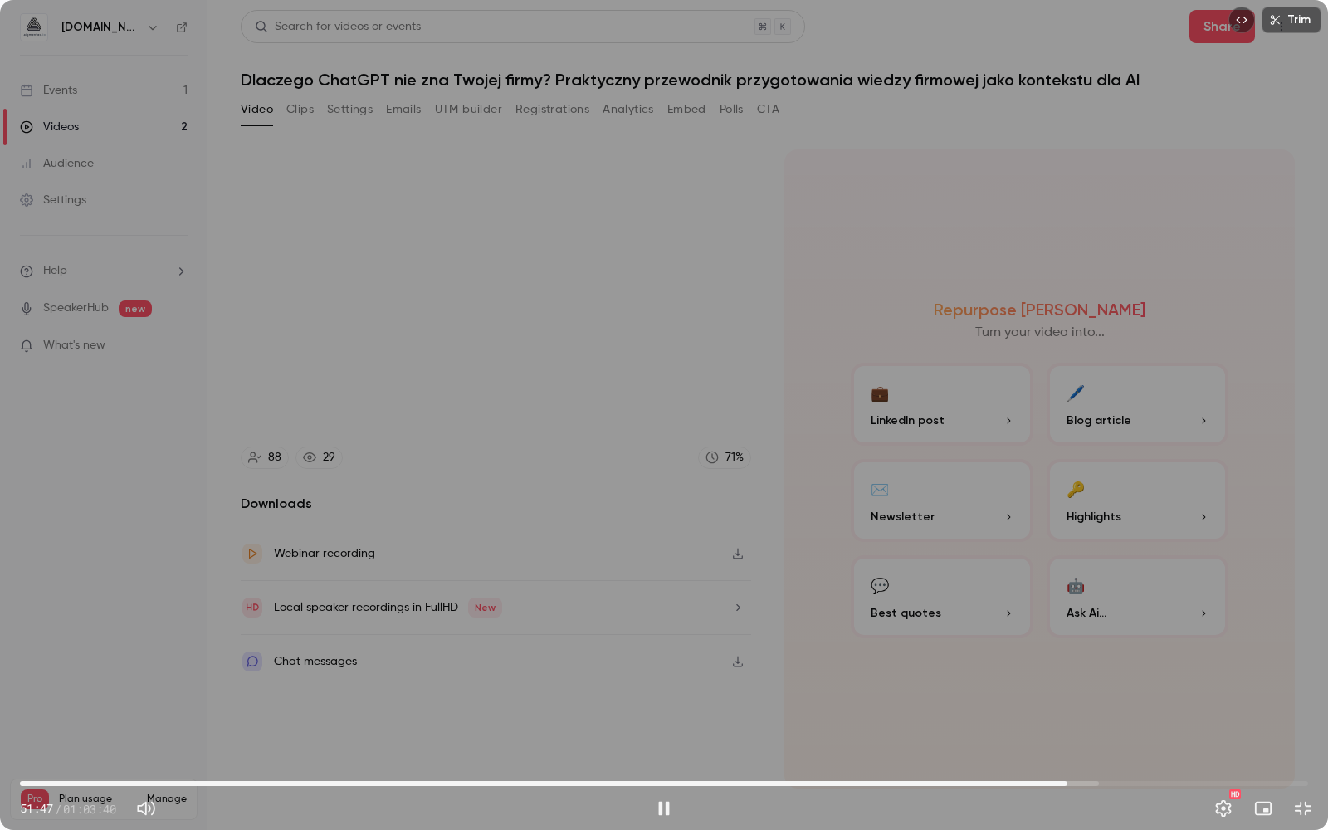
click at [1070, 725] on span "51:47" at bounding box center [1067, 783] width 5 height 5
click at [1085, 725] on span "52:01" at bounding box center [664, 783] width 1288 height 27
click at [1100, 725] on span "52:59" at bounding box center [664, 783] width 1288 height 27
click at [1112, 725] on span "53:59" at bounding box center [664, 783] width 1288 height 27
click at [1124, 725] on span "54:02" at bounding box center [664, 783] width 1288 height 27
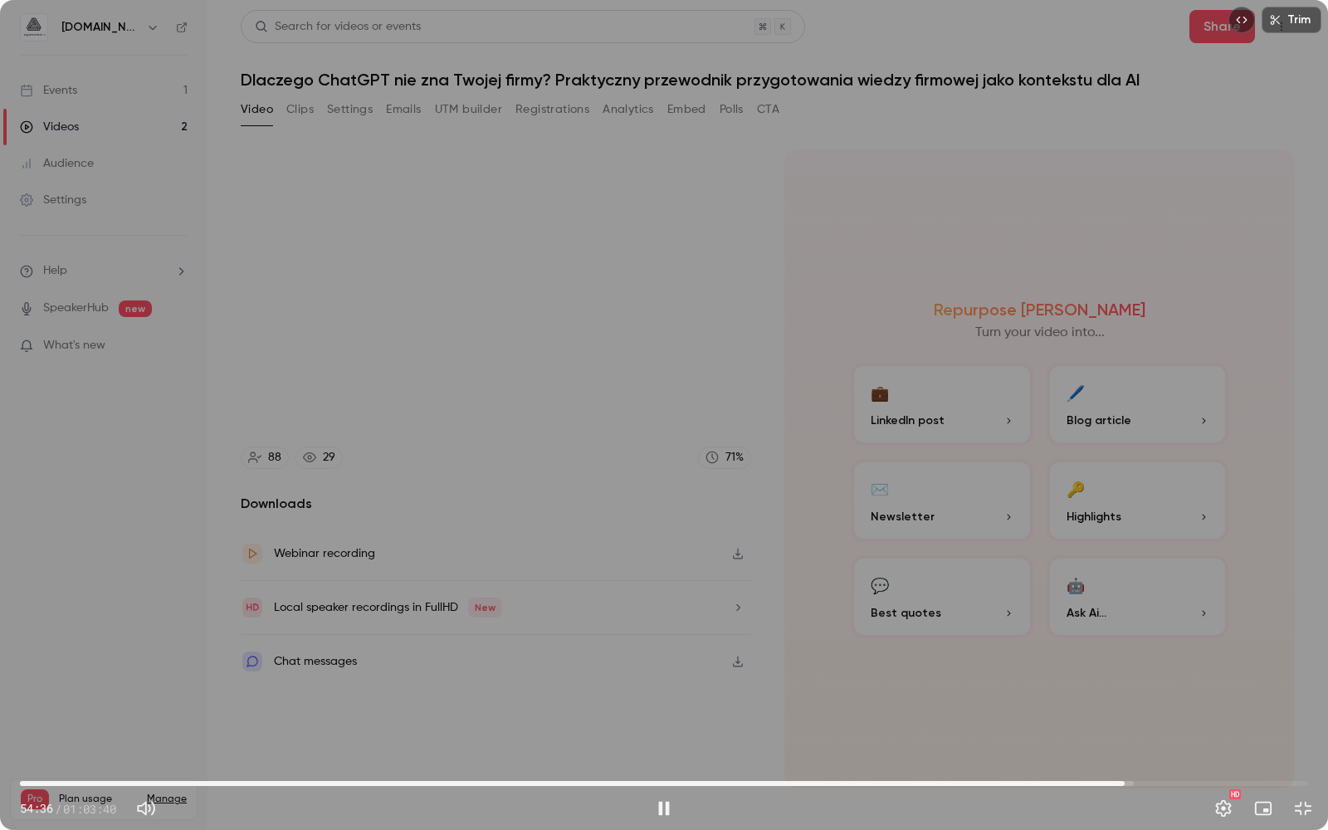
click at [1140, 725] on span "54:36" at bounding box center [664, 783] width 1288 height 27
click at [1158, 725] on span "55:24" at bounding box center [664, 783] width 1288 height 27
click at [1181, 725] on span "56:37" at bounding box center [664, 783] width 1288 height 27
click at [1197, 725] on span "58:10" at bounding box center [664, 783] width 1288 height 27
click at [1211, 725] on span "58:52" at bounding box center [664, 783] width 1288 height 27
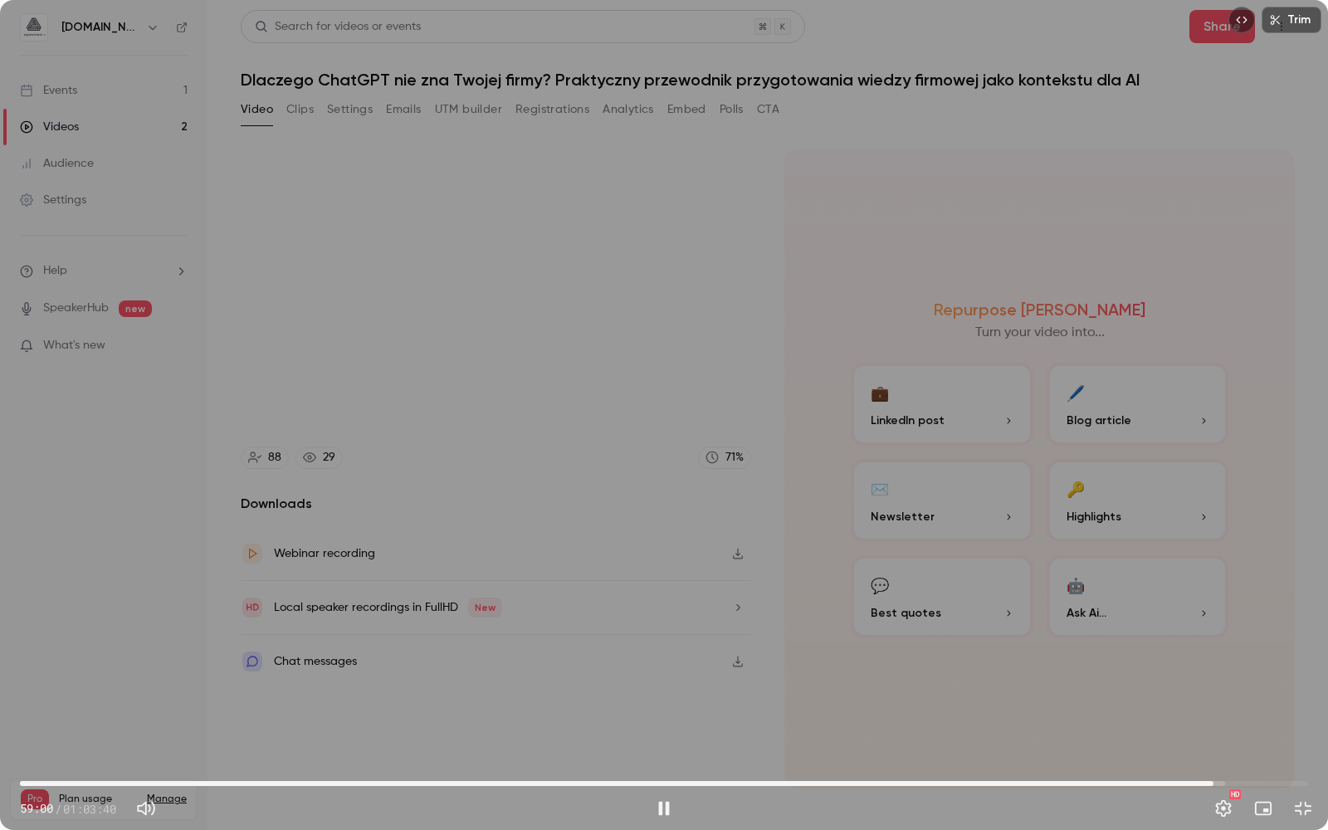
click at [1236, 725] on span "59:00" at bounding box center [664, 783] width 1288 height 27
click at [1259, 725] on span "01:00:06" at bounding box center [664, 783] width 1288 height 27
click at [1279, 725] on span "01:01:15" at bounding box center [664, 783] width 1288 height 27
click at [1295, 725] on span "01:03:03" at bounding box center [664, 783] width 1288 height 27
click at [1309, 725] on button "Exit full screen" at bounding box center [1302, 808] width 33 height 33
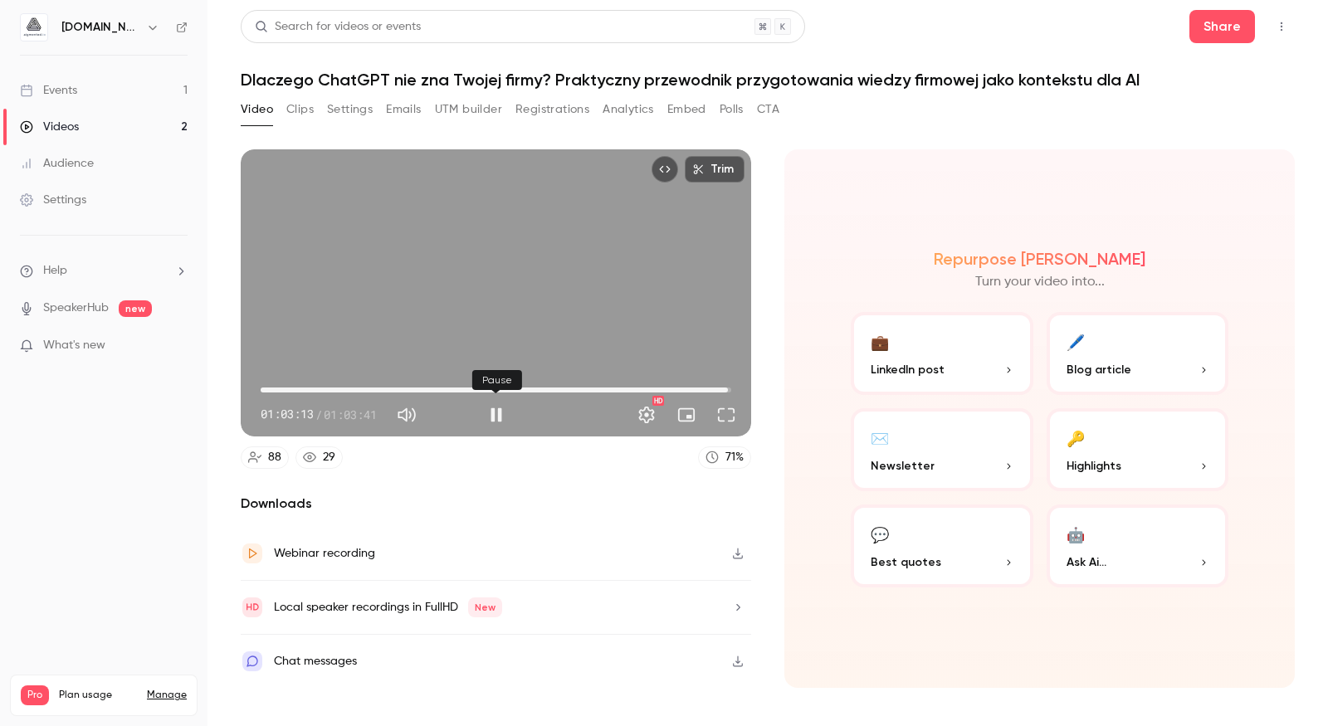
click at [491, 417] on button "Pause" at bounding box center [496, 414] width 33 height 33
type input "******"
click at [119, 121] on link "Videos 2" at bounding box center [103, 127] width 207 height 37
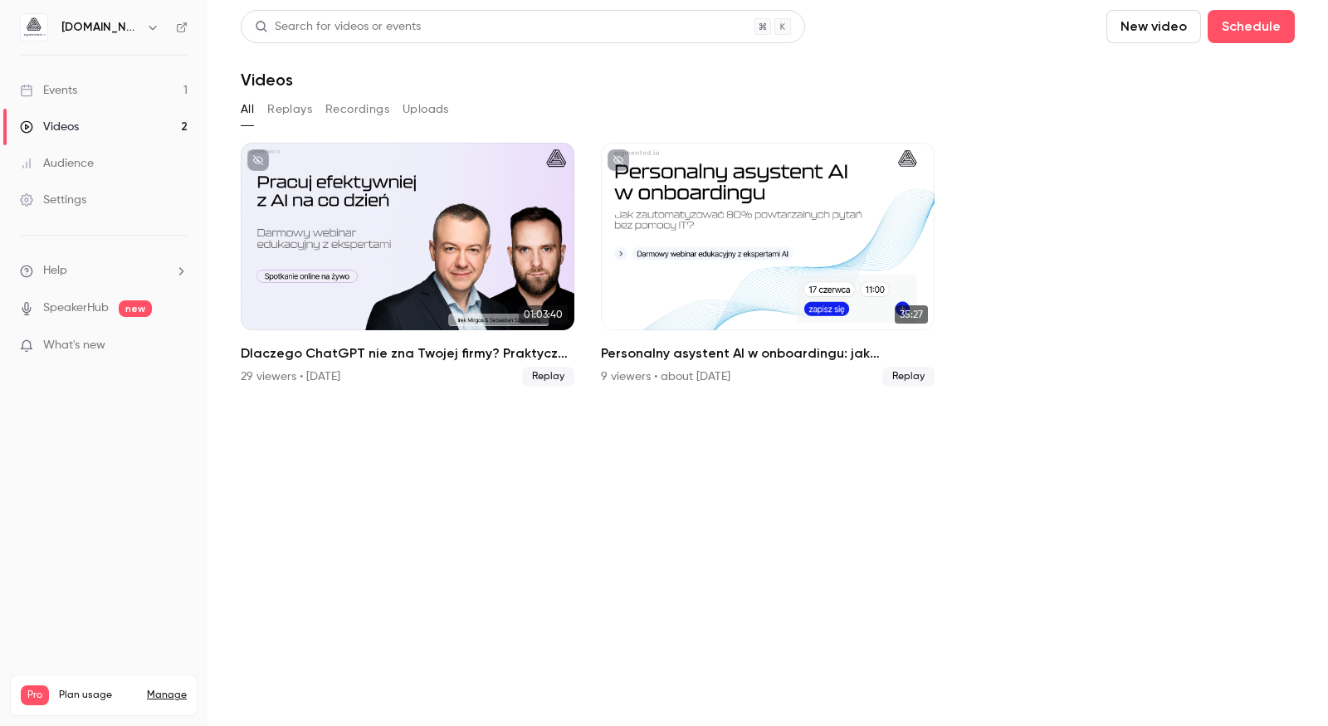
click at [72, 88] on div "Events" at bounding box center [48, 90] width 57 height 17
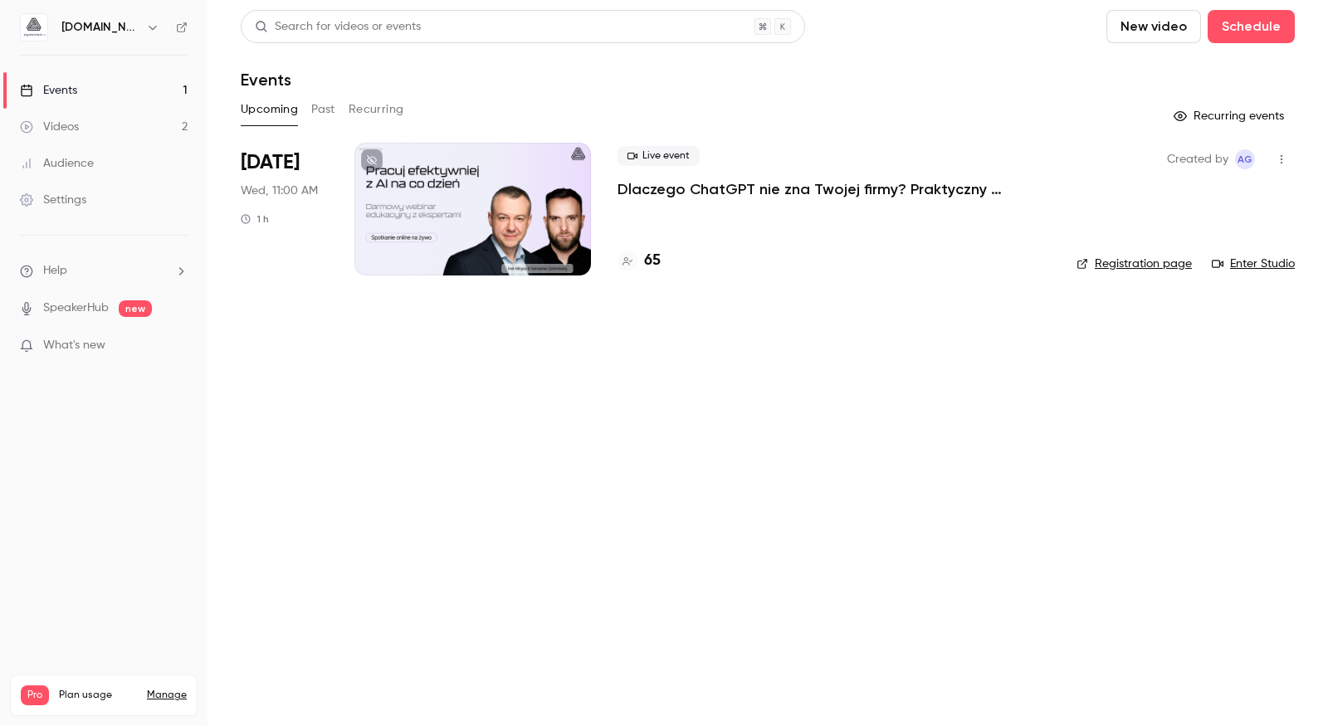
click at [1234, 263] on link "Enter Studio" at bounding box center [1252, 264] width 83 height 17
click at [1289, 271] on link "Enter Studio" at bounding box center [1252, 264] width 83 height 17
click at [1296, 267] on main "Search for videos or events New video Schedule Events Upcoming Past Recurring R…" at bounding box center [767, 363] width 1120 height 726
click at [1291, 267] on link "Enter Studio" at bounding box center [1252, 264] width 83 height 17
click at [1255, 263] on link "Enter Studio" at bounding box center [1252, 264] width 83 height 17
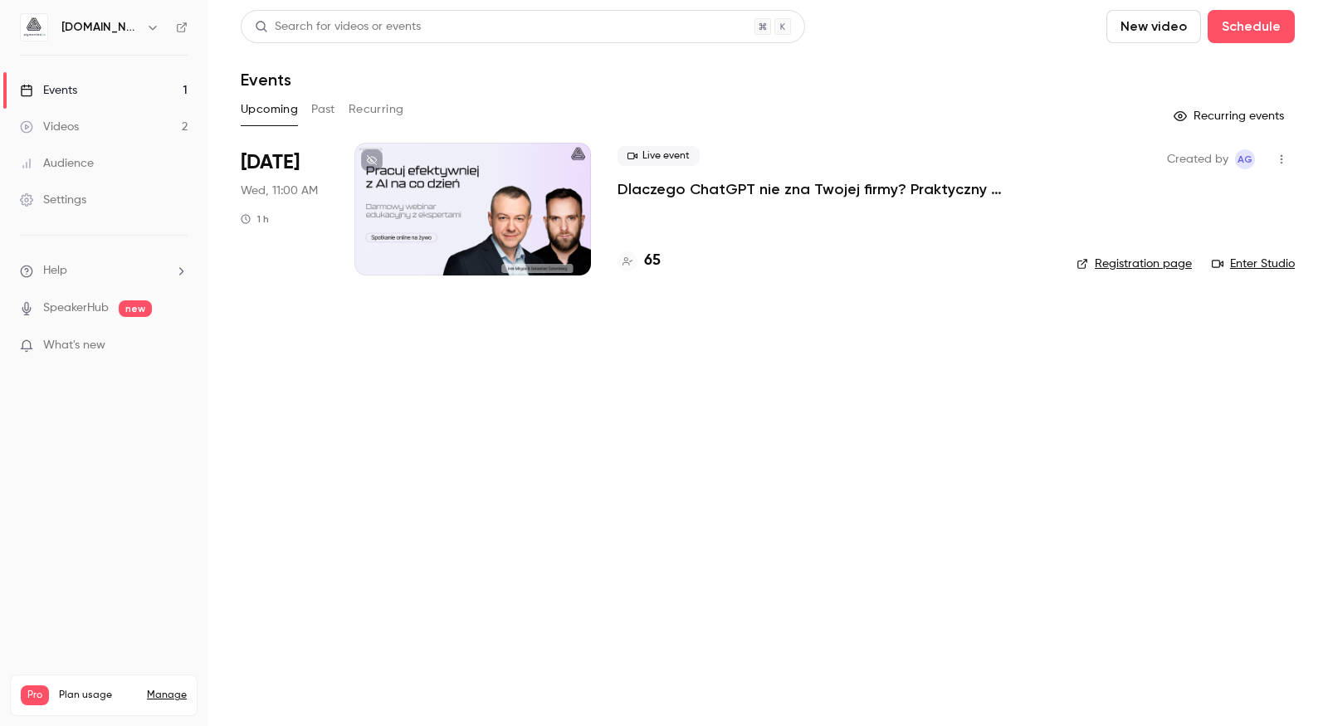
click at [1281, 261] on link "Enter Studio" at bounding box center [1252, 264] width 83 height 17
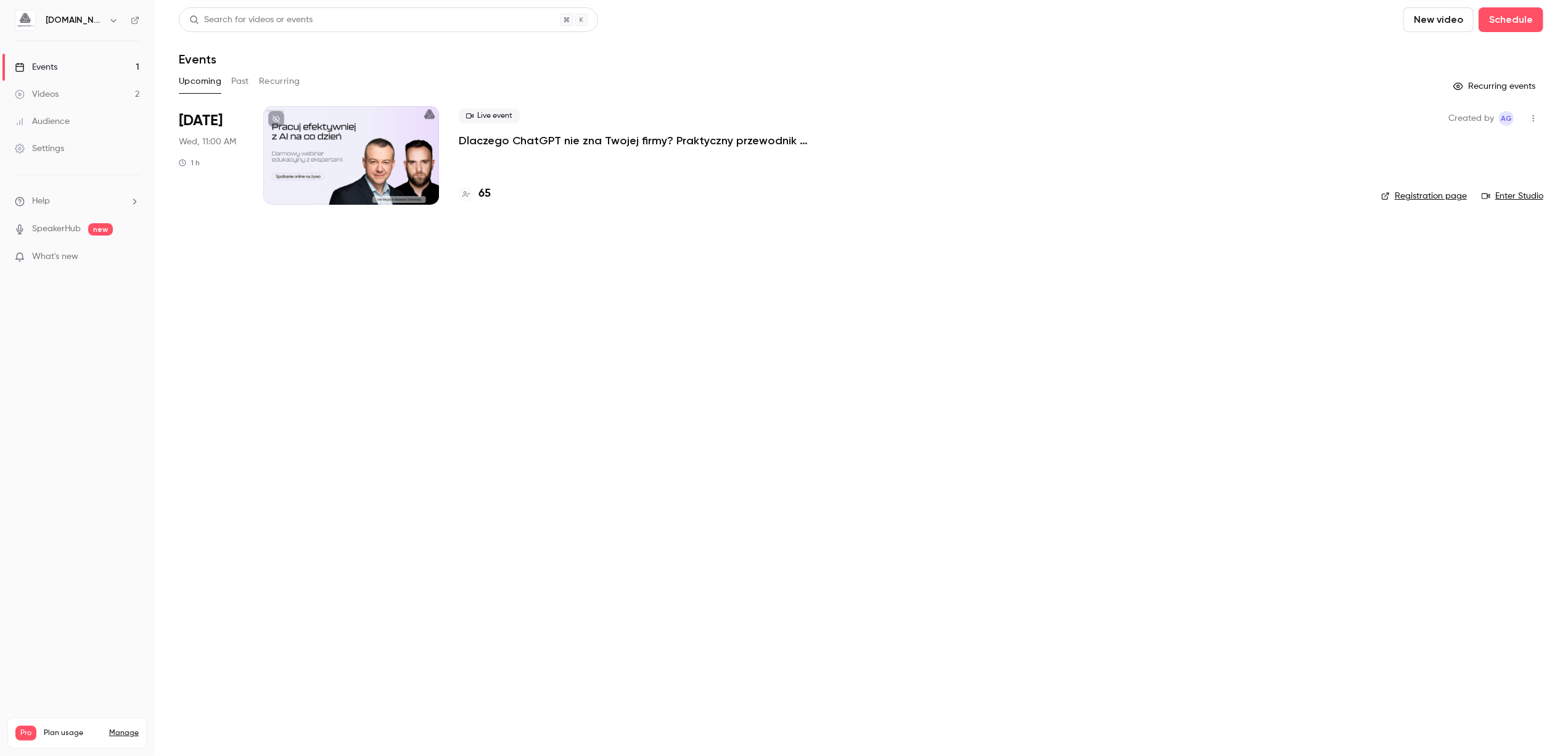
click at [71, 98] on link "Videos 2" at bounding box center [77, 94] width 154 height 28
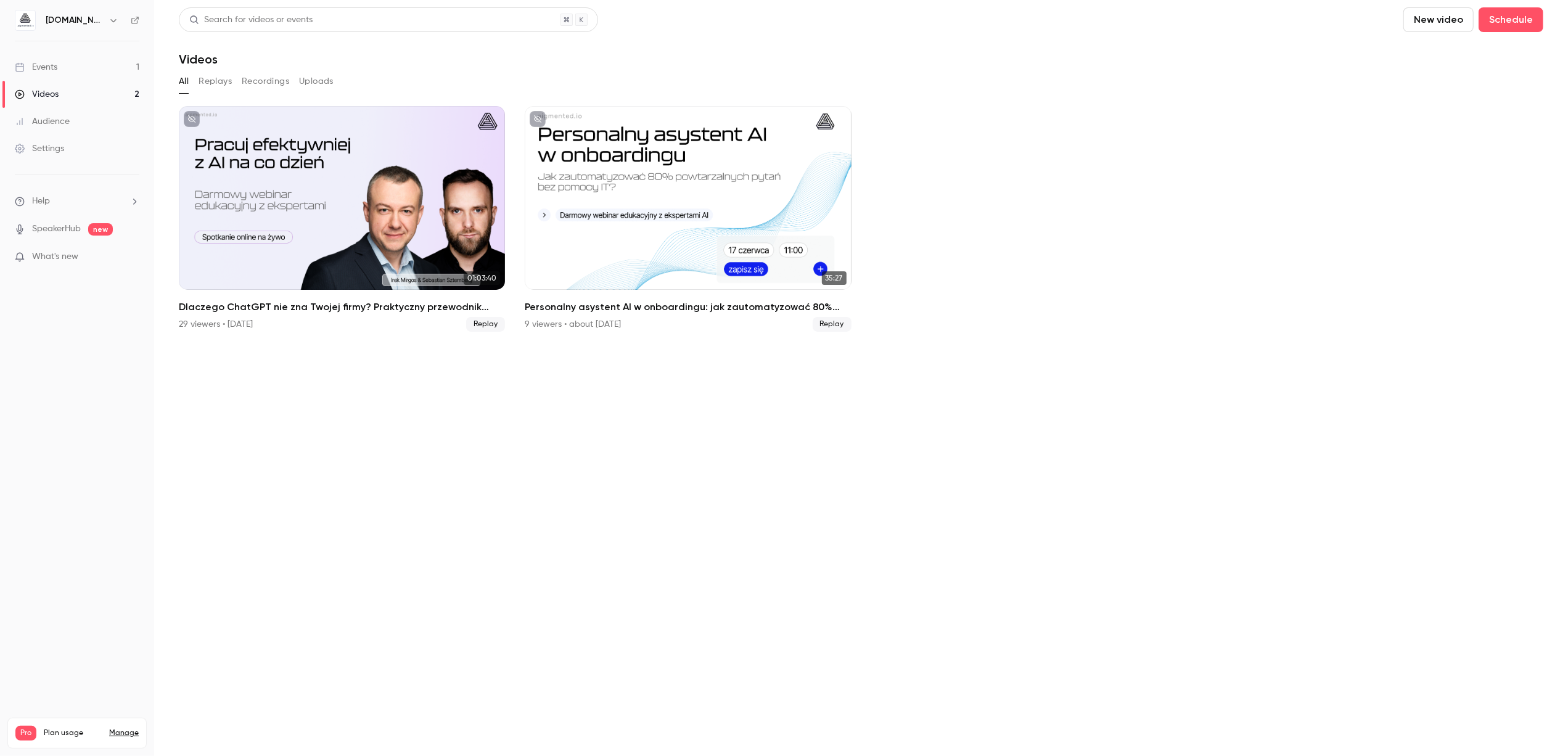
click at [56, 70] on div "Events" at bounding box center [36, 67] width 42 height 13
